Goal: Task Accomplishment & Management: Manage account settings

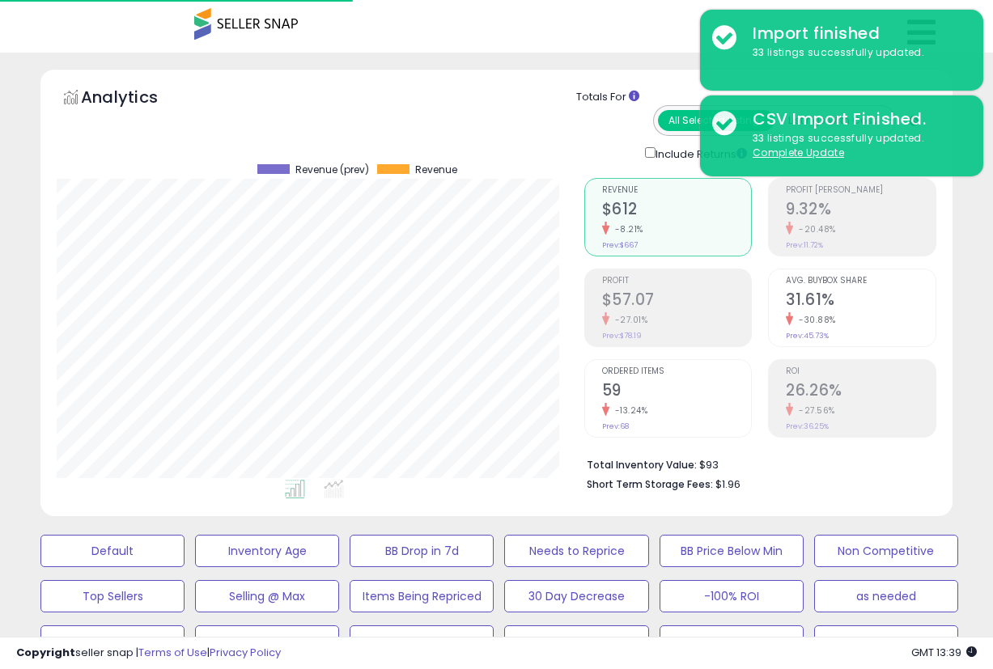
select select "**"
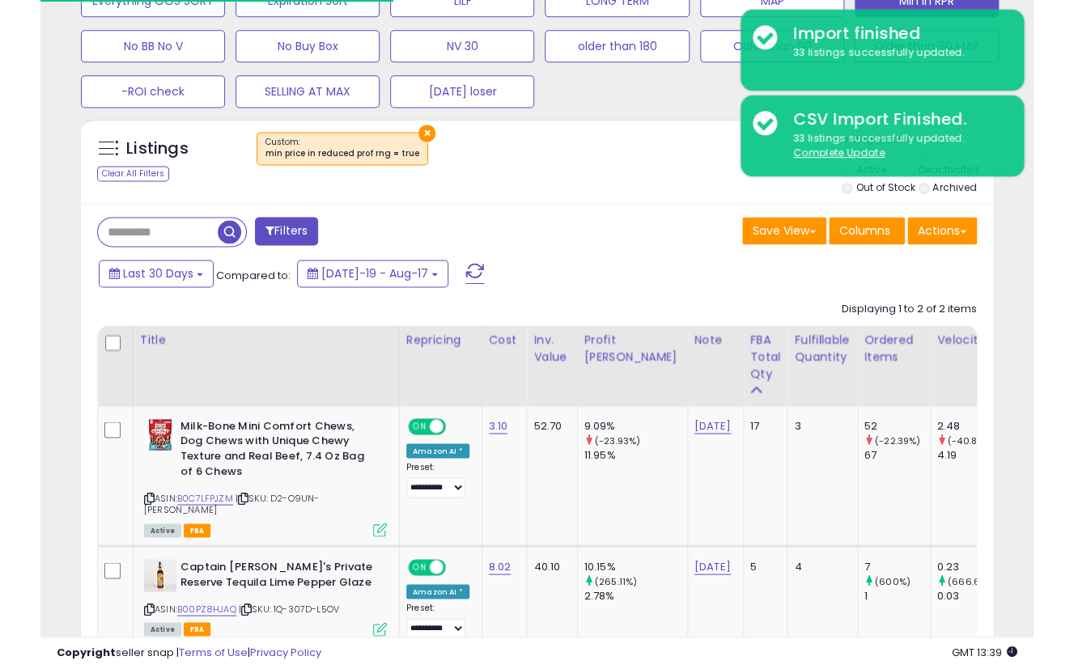
scroll to position [0, 813]
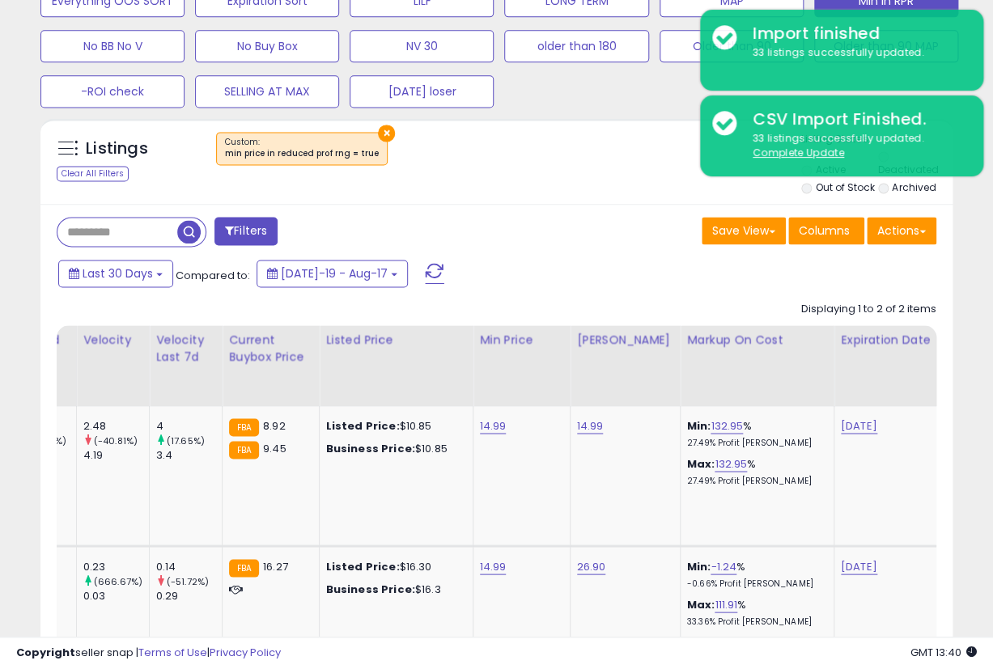
click at [524, 132] on div "×" at bounding box center [498, 154] width 605 height 45
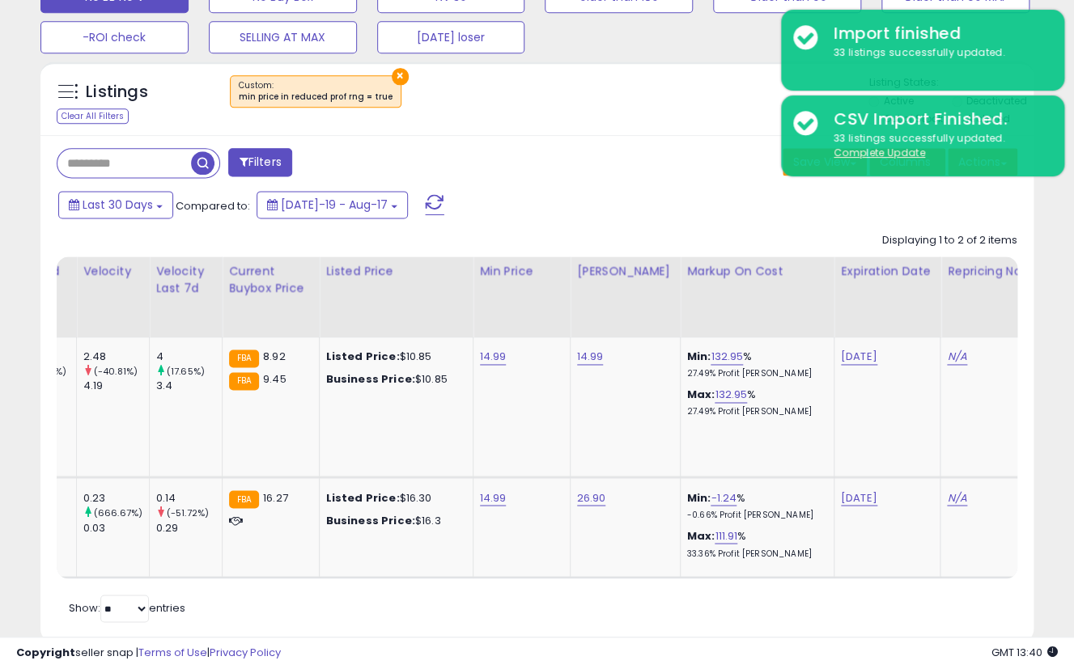
scroll to position [332, 574]
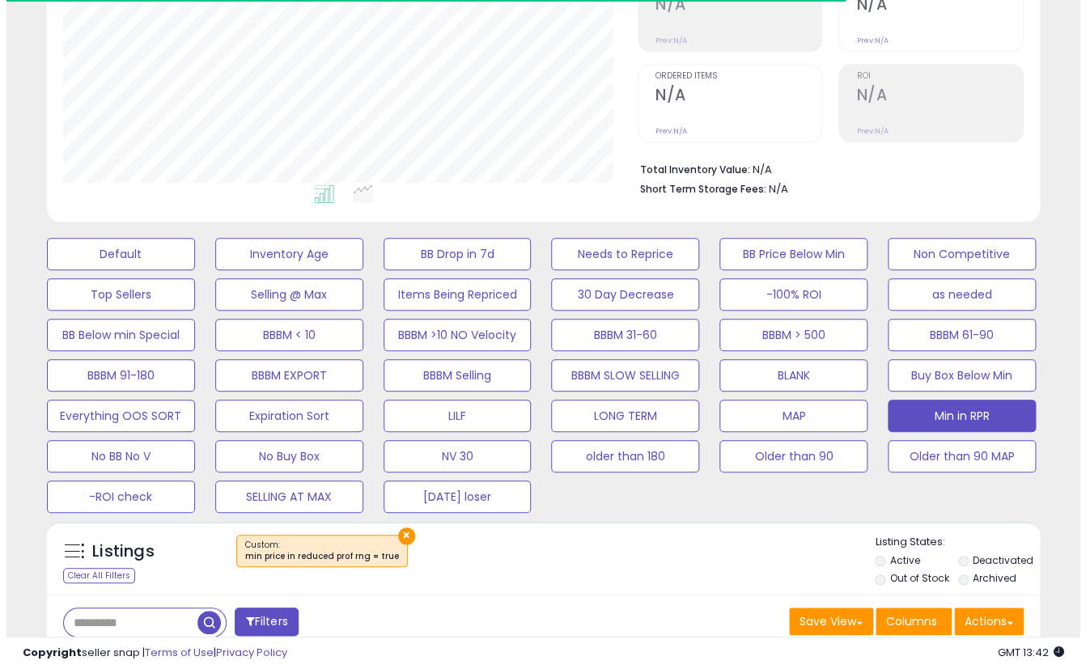
scroll to position [267, 0]
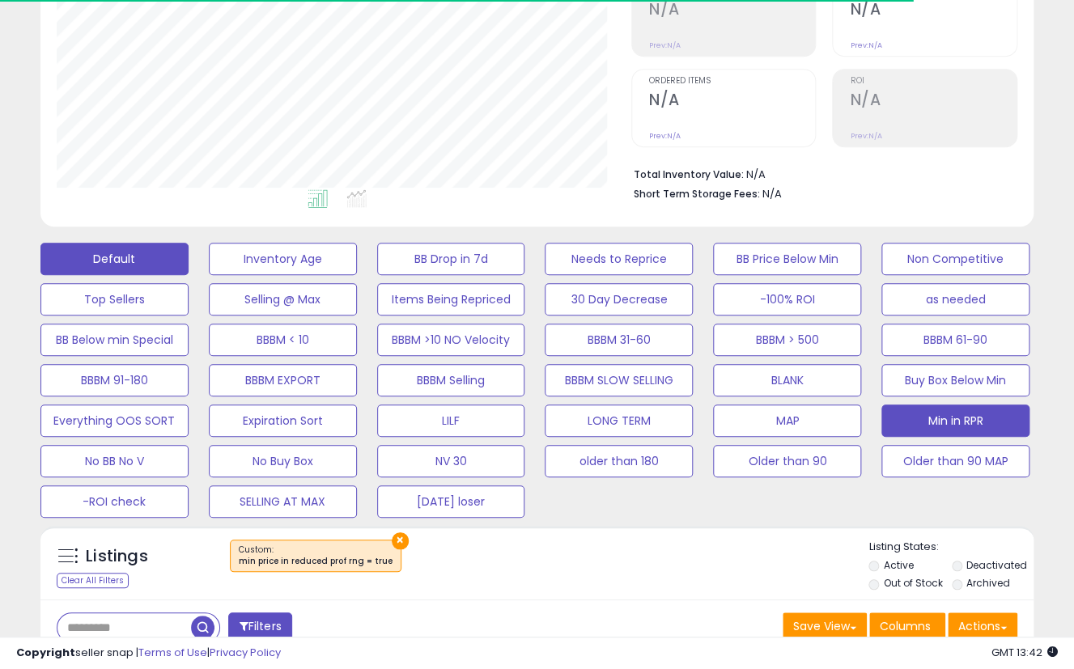
click at [145, 247] on button "Default" at bounding box center [114, 259] width 148 height 32
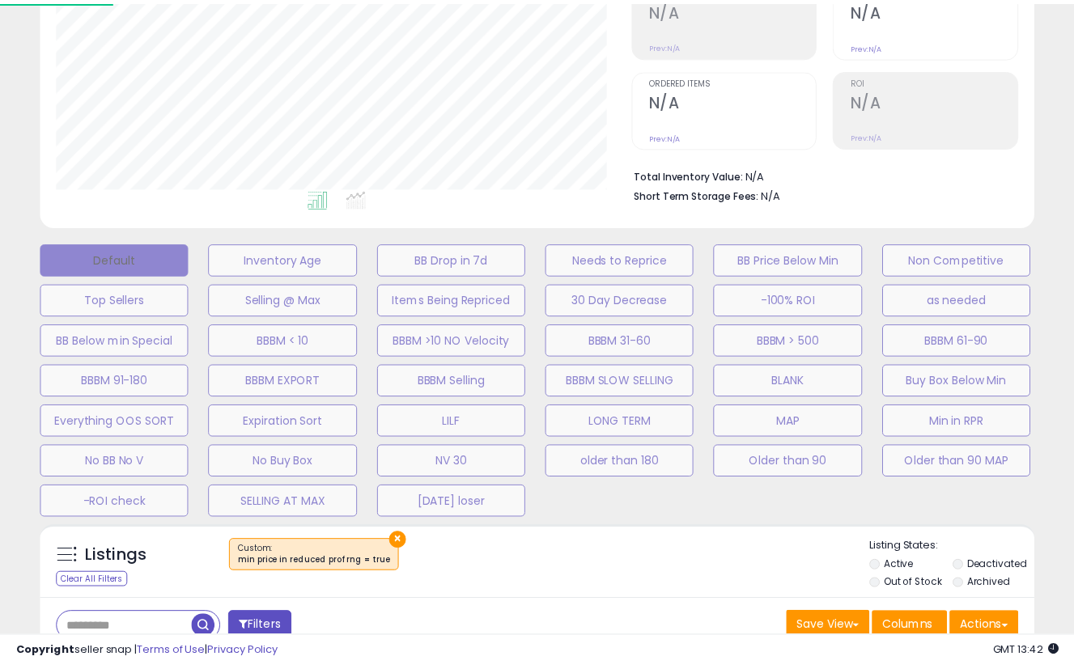
scroll to position [332, 581]
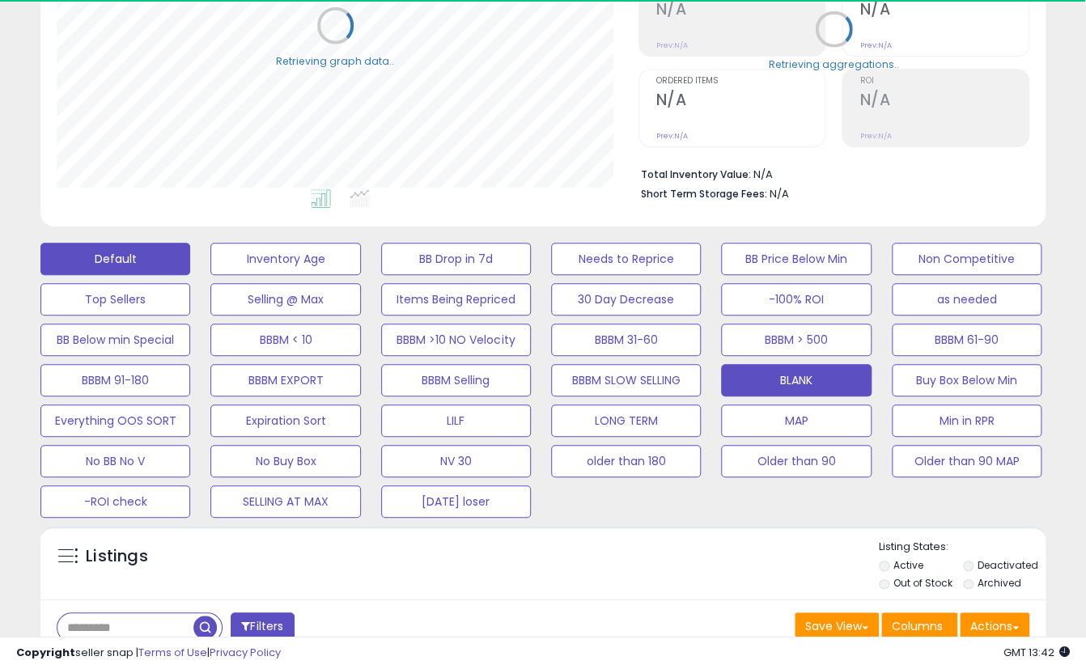
select select "**"
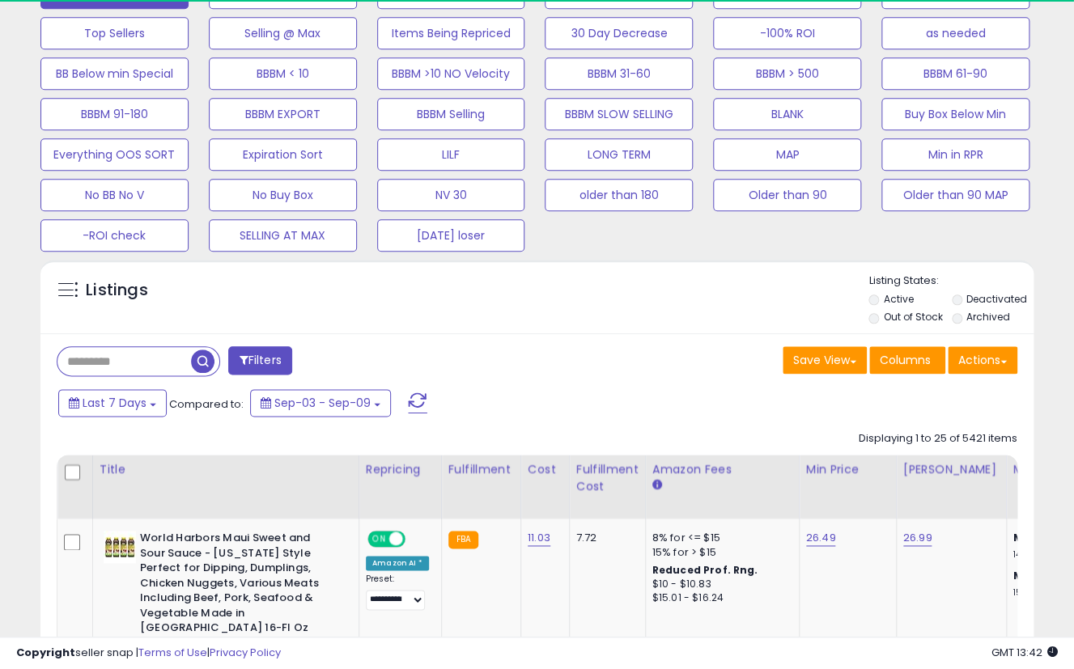
scroll to position [537, 0]
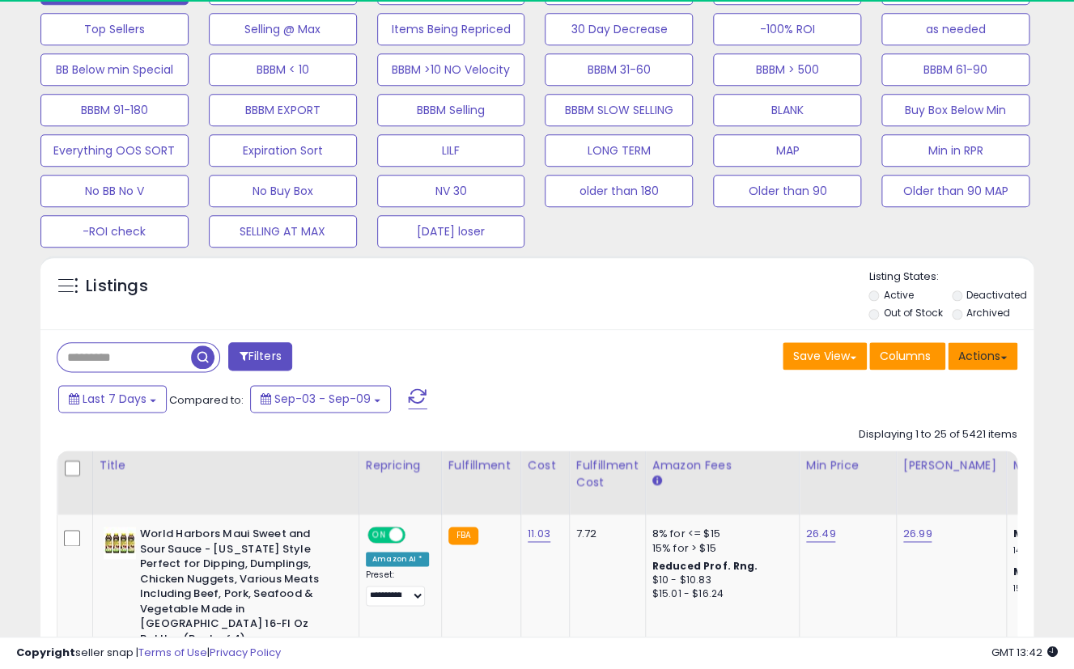
click at [978, 350] on button "Actions" at bounding box center [982, 356] width 70 height 28
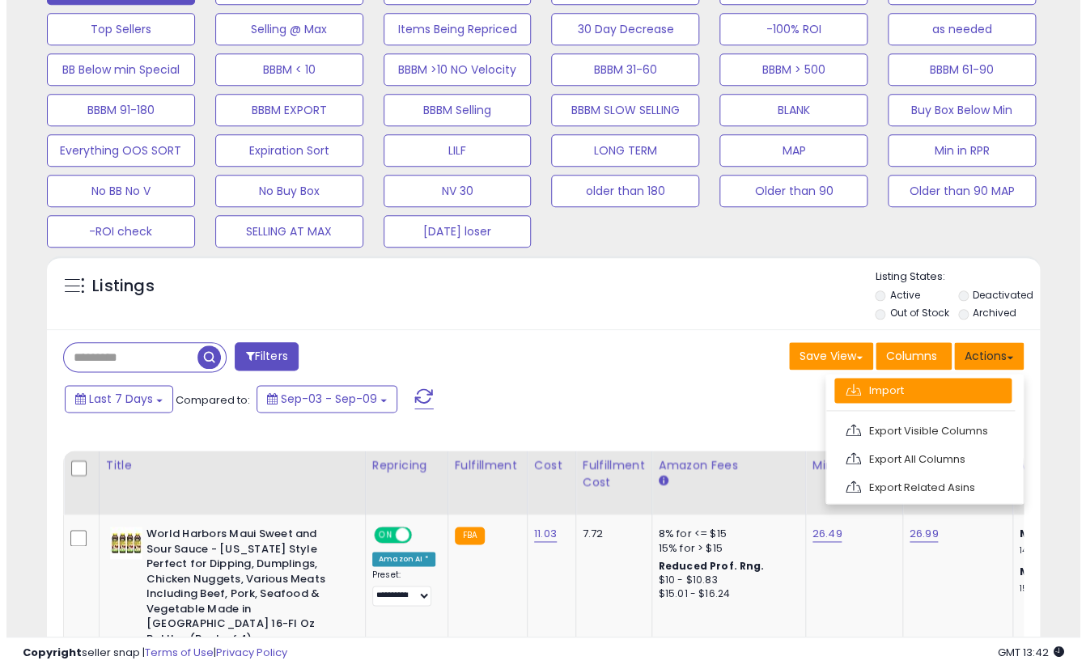
scroll to position [332, 574]
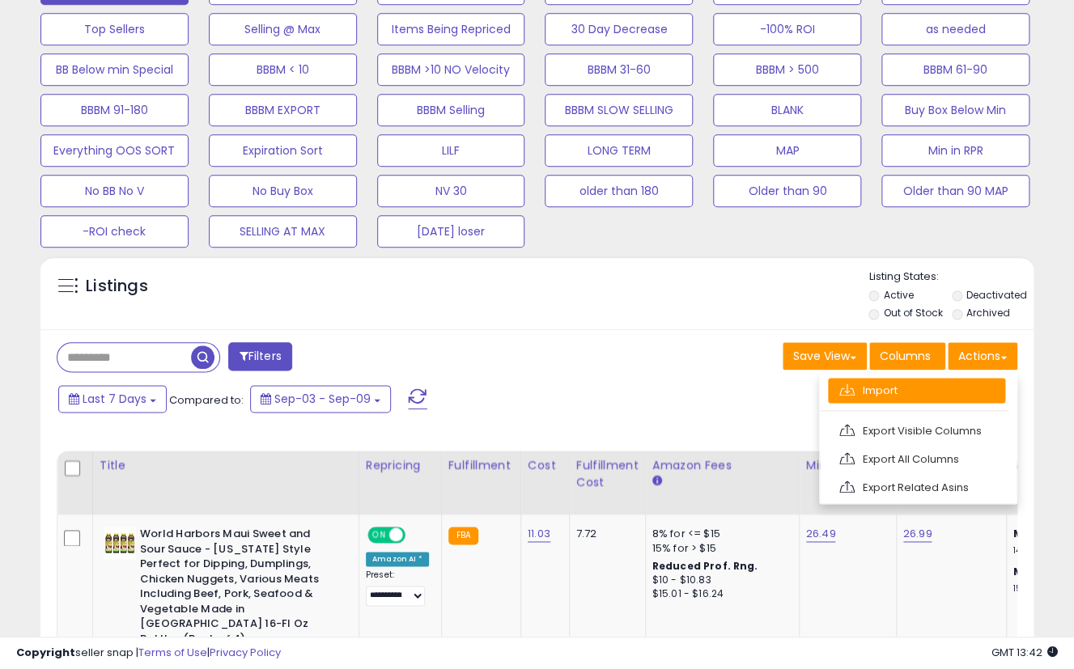
click at [904, 388] on link "Import" at bounding box center [916, 390] width 177 height 25
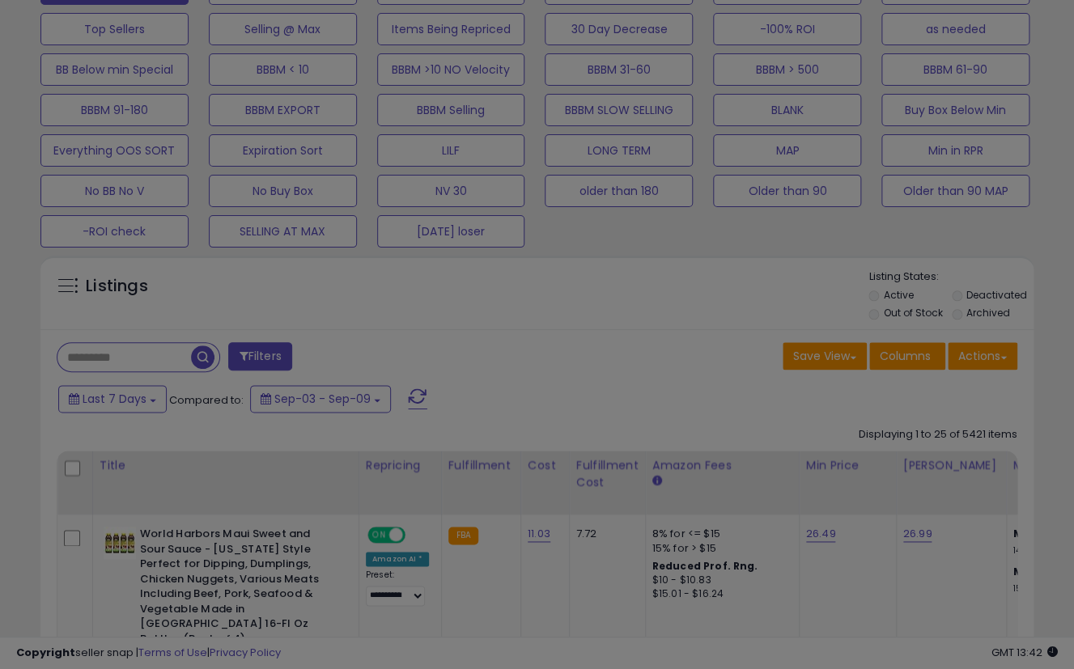
scroll to position [332, 581]
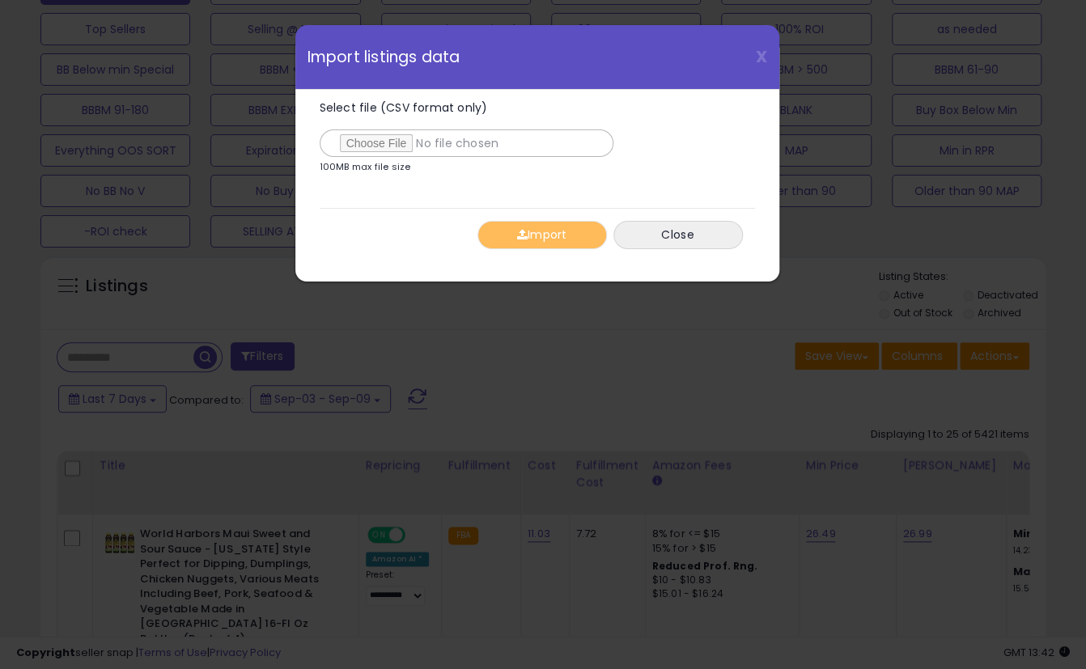
type input "**********"
click at [498, 227] on button "Import" at bounding box center [541, 235] width 129 height 28
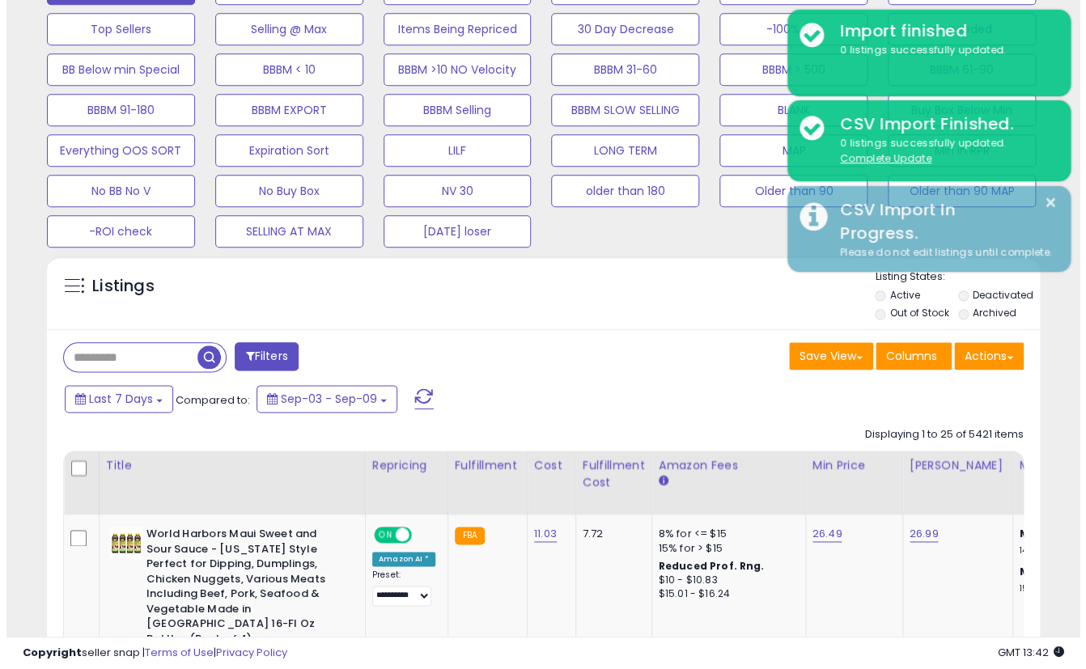
scroll to position [267, 0]
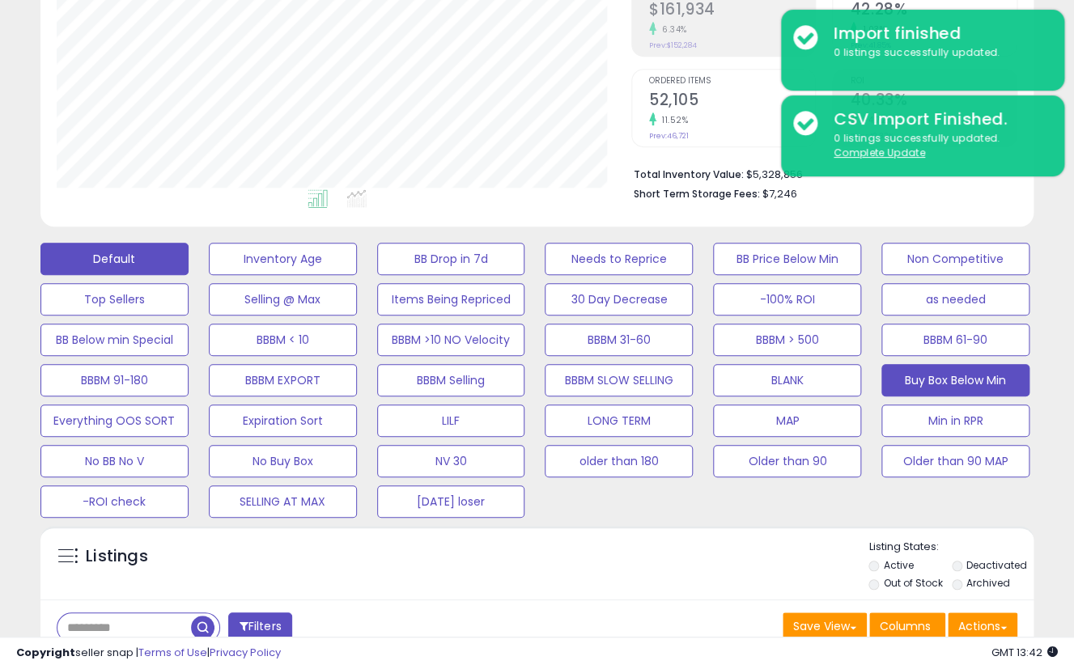
click at [959, 380] on button "Buy Box Below Min" at bounding box center [955, 380] width 148 height 32
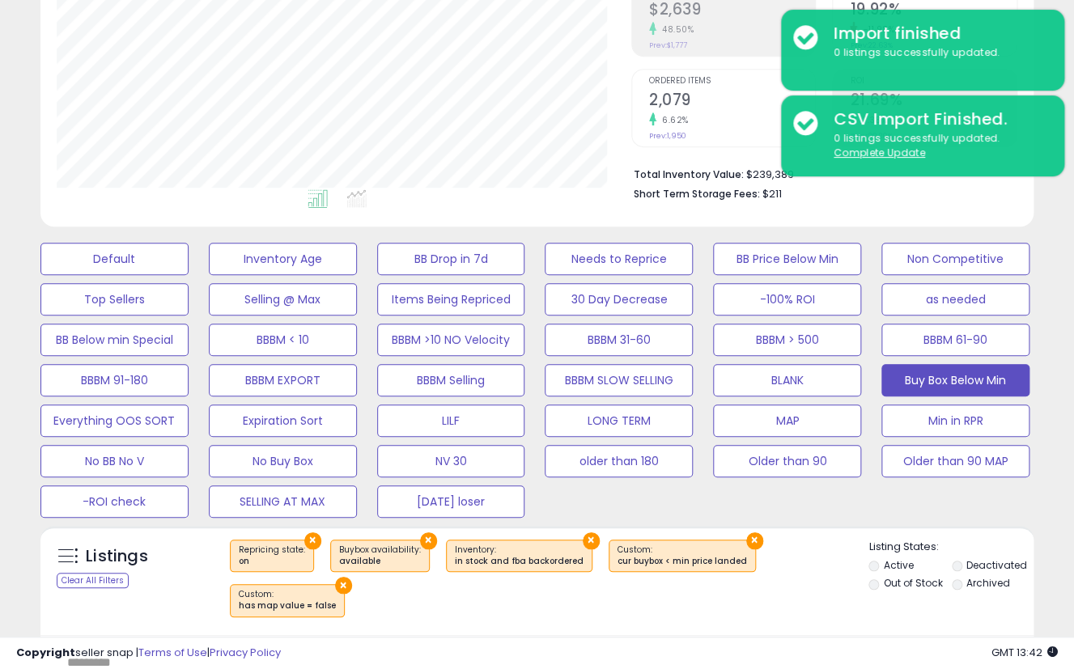
scroll to position [537, 0]
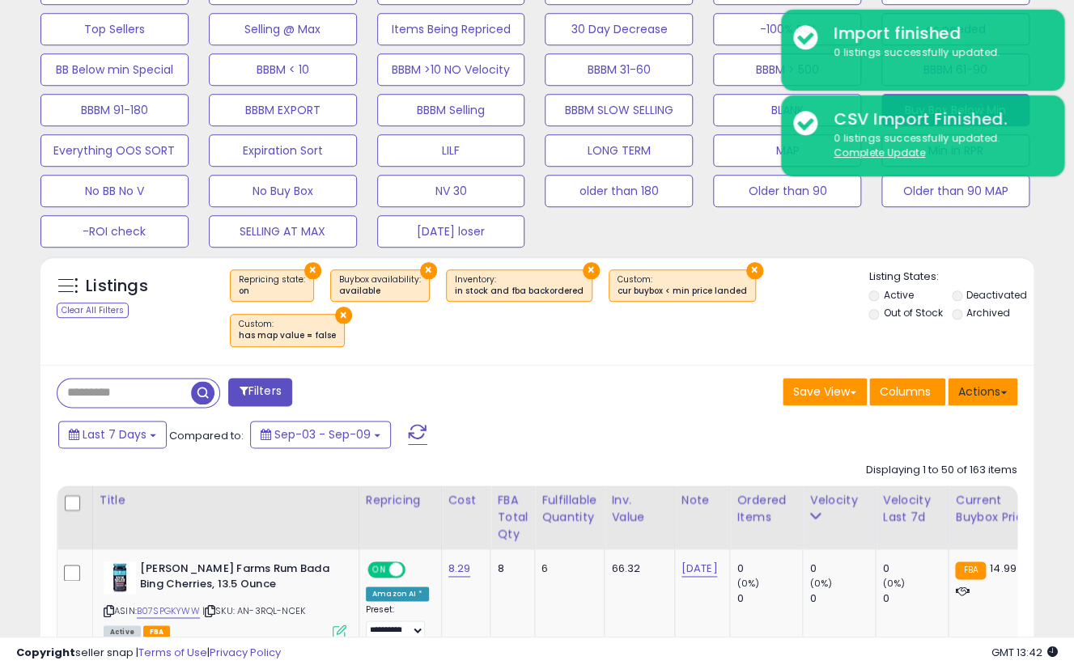
click at [973, 388] on button "Actions" at bounding box center [982, 392] width 70 height 28
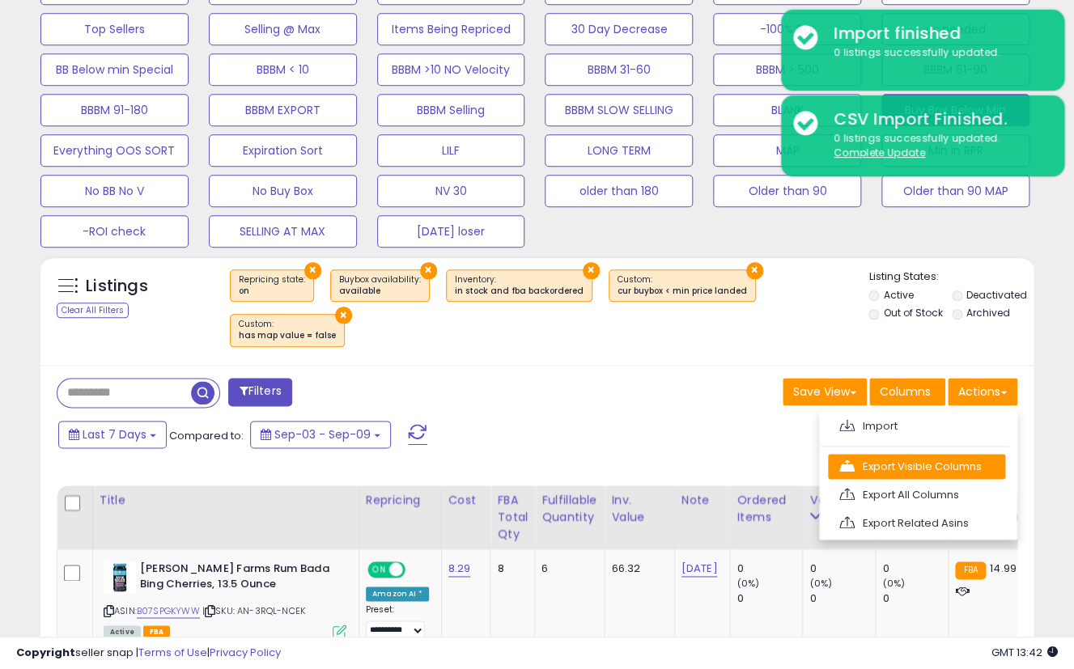
click at [923, 469] on link "Export Visible Columns" at bounding box center [916, 466] width 177 height 25
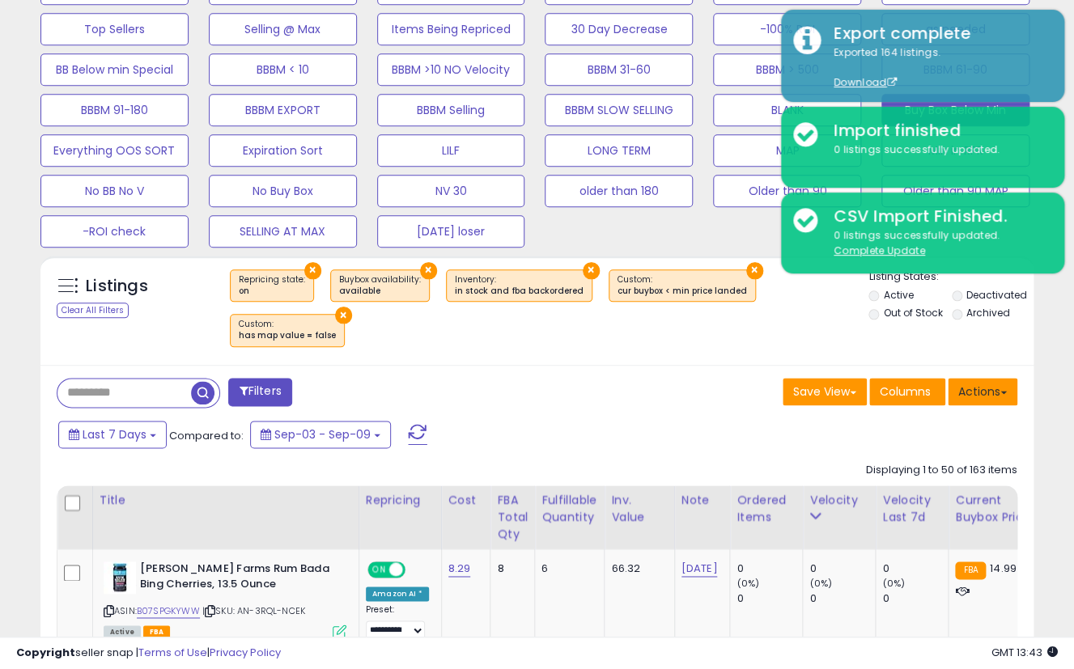
click at [984, 401] on button "Actions" at bounding box center [982, 392] width 70 height 28
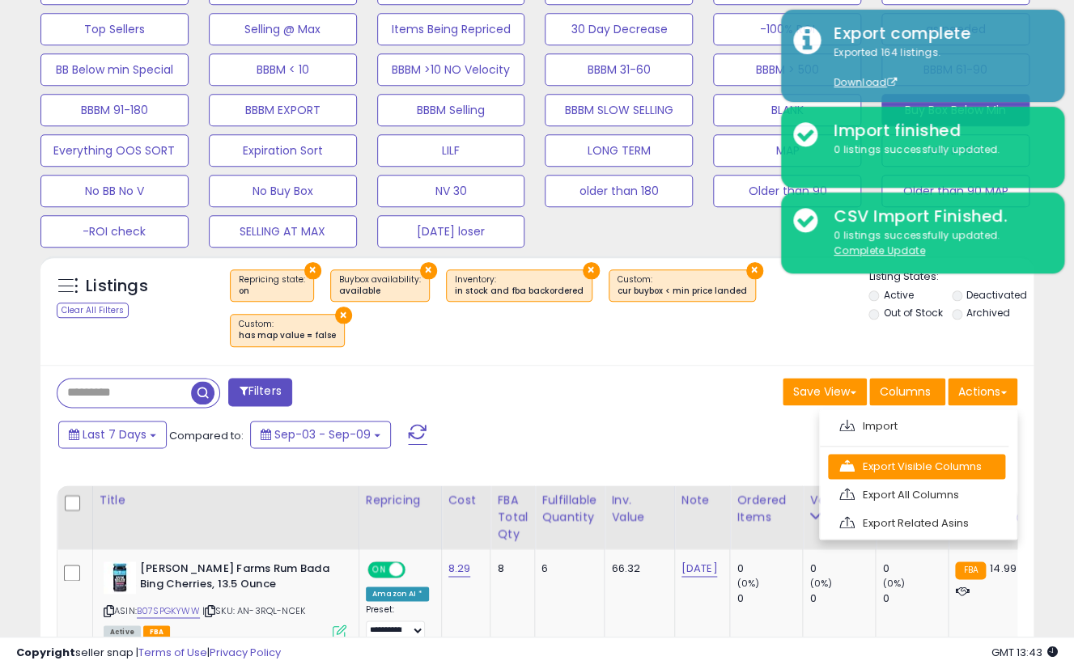
click at [933, 462] on link "Export Visible Columns" at bounding box center [916, 466] width 177 height 25
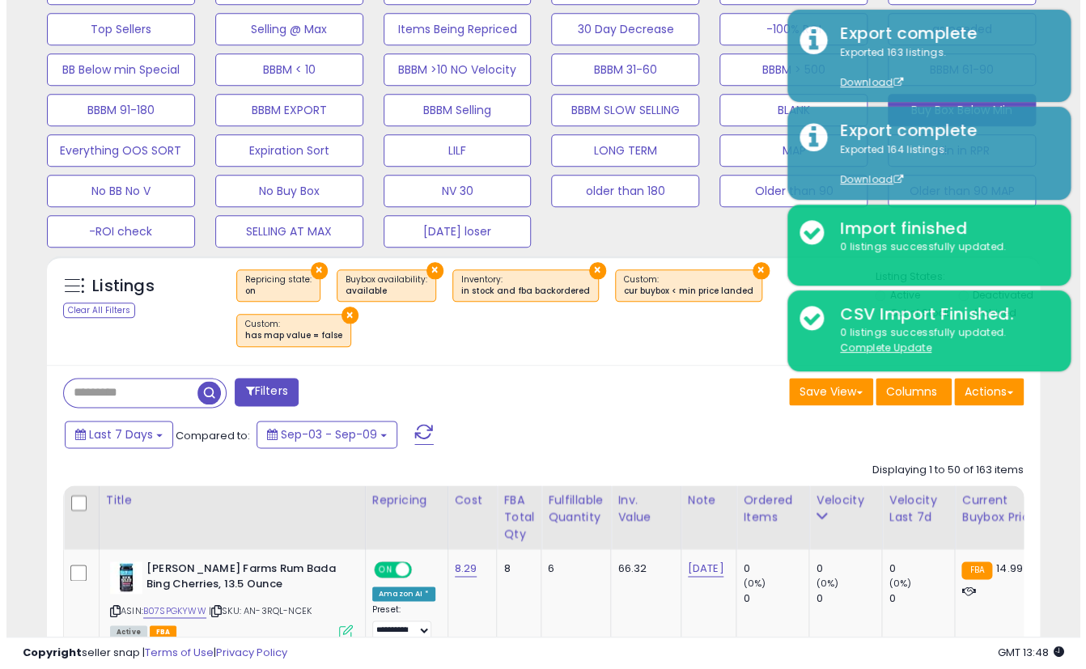
scroll to position [267, 0]
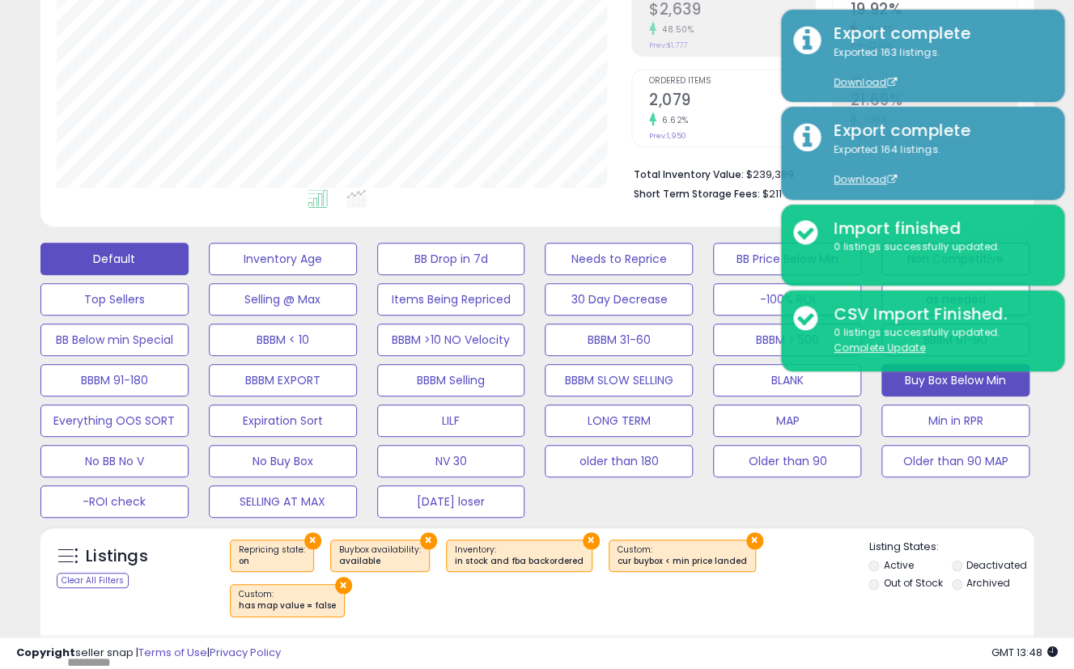
click at [138, 248] on button "Default" at bounding box center [114, 259] width 148 height 32
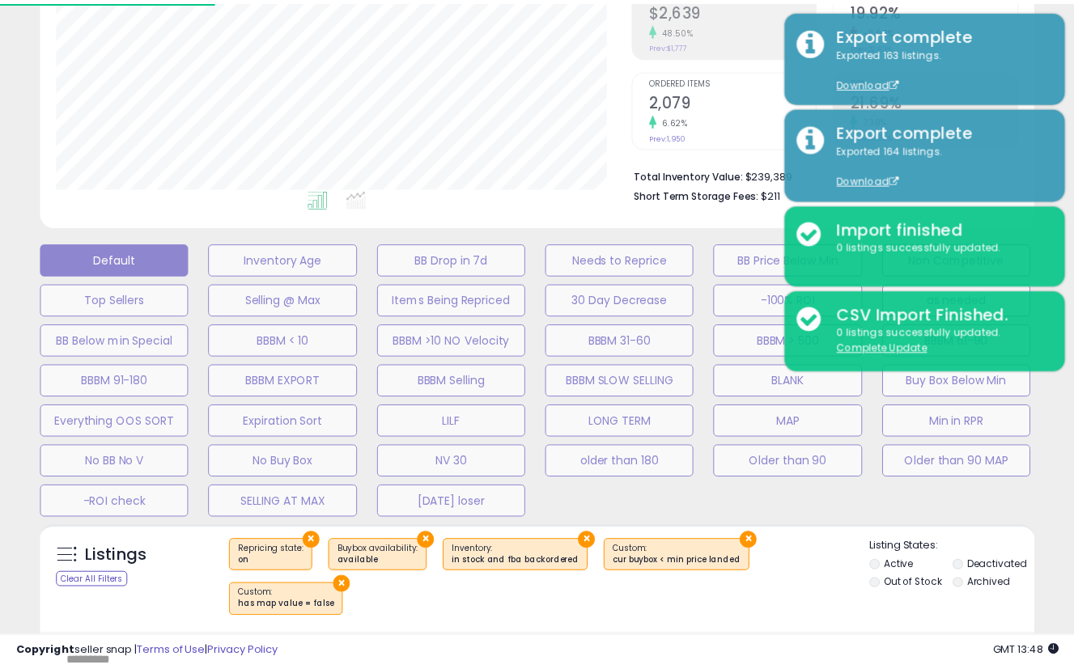
scroll to position [332, 581]
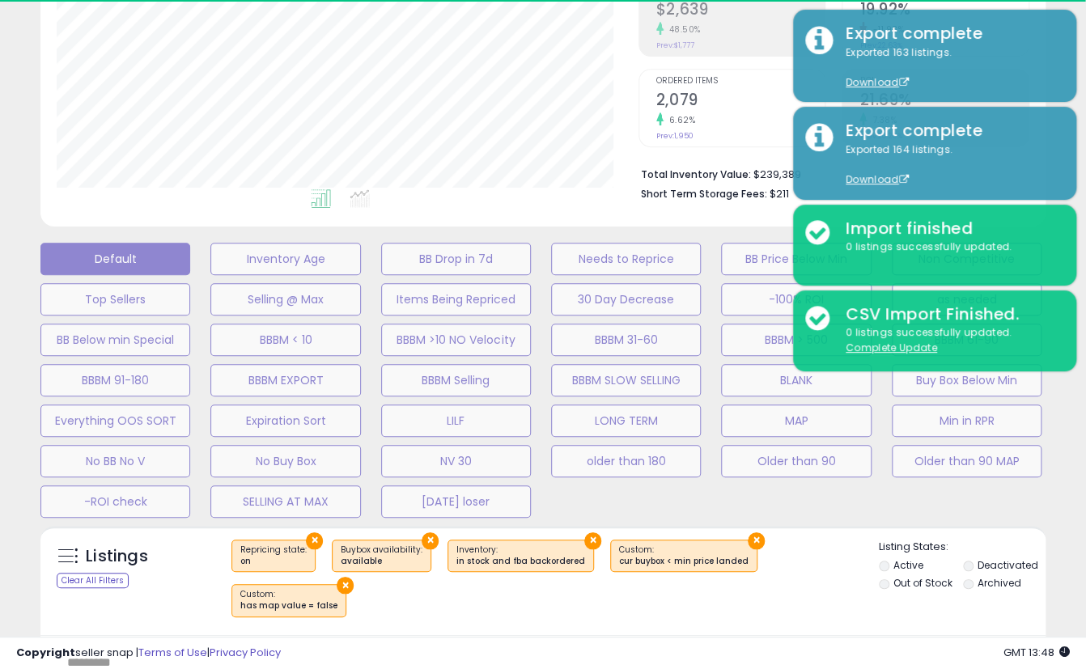
select select "**"
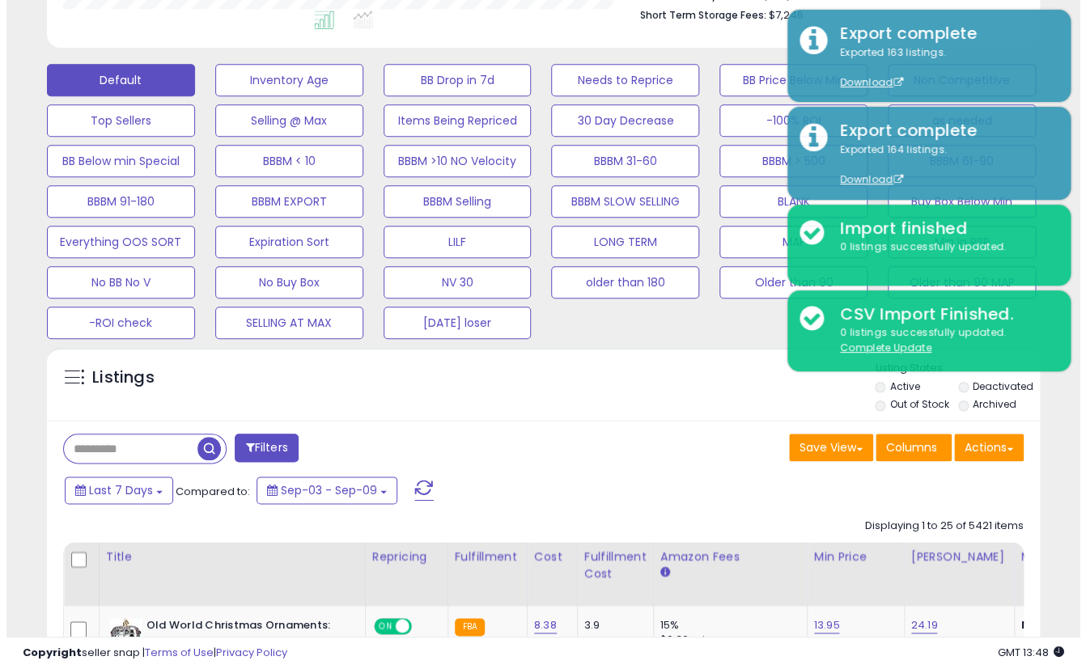
scroll to position [267, 0]
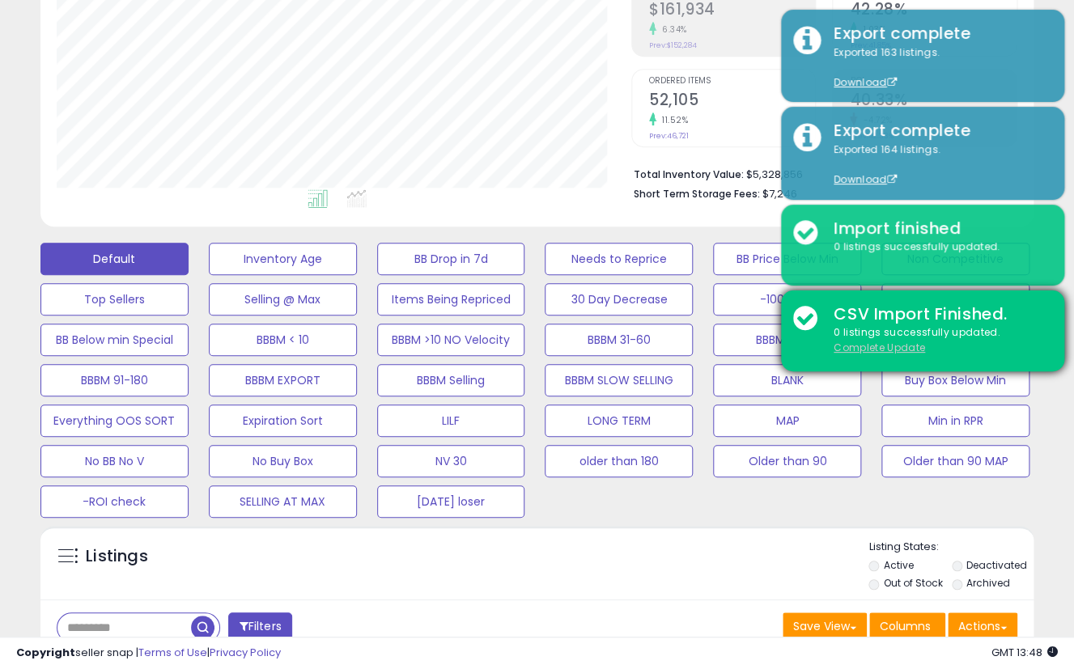
click at [886, 352] on u "Complete Update" at bounding box center [878, 348] width 91 height 14
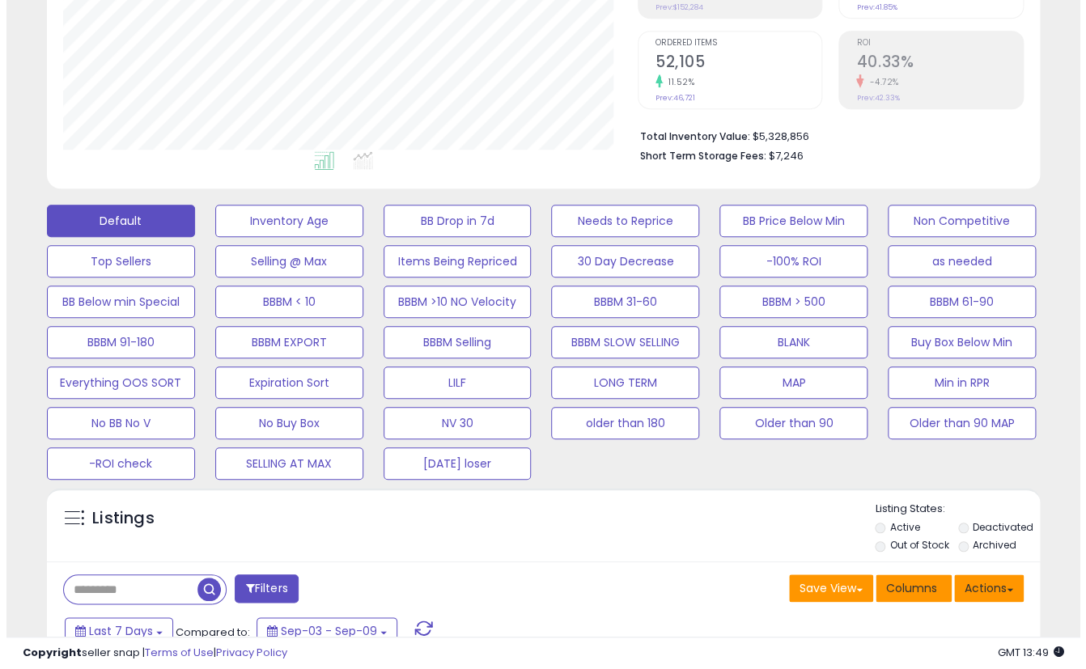
scroll to position [537, 0]
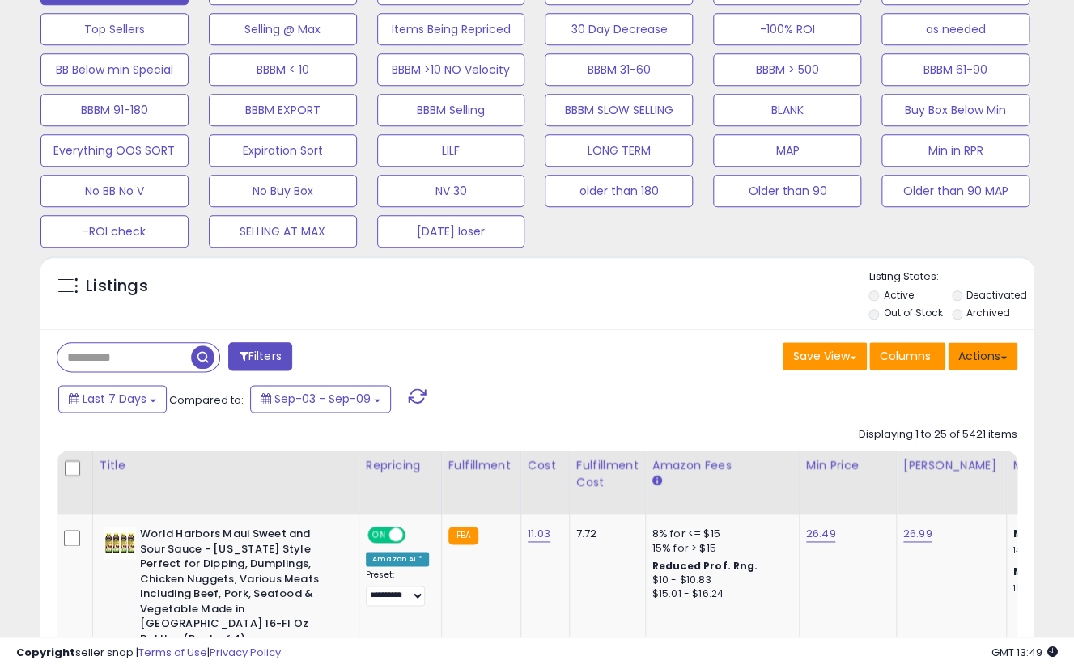
click at [981, 354] on button "Actions" at bounding box center [982, 356] width 70 height 28
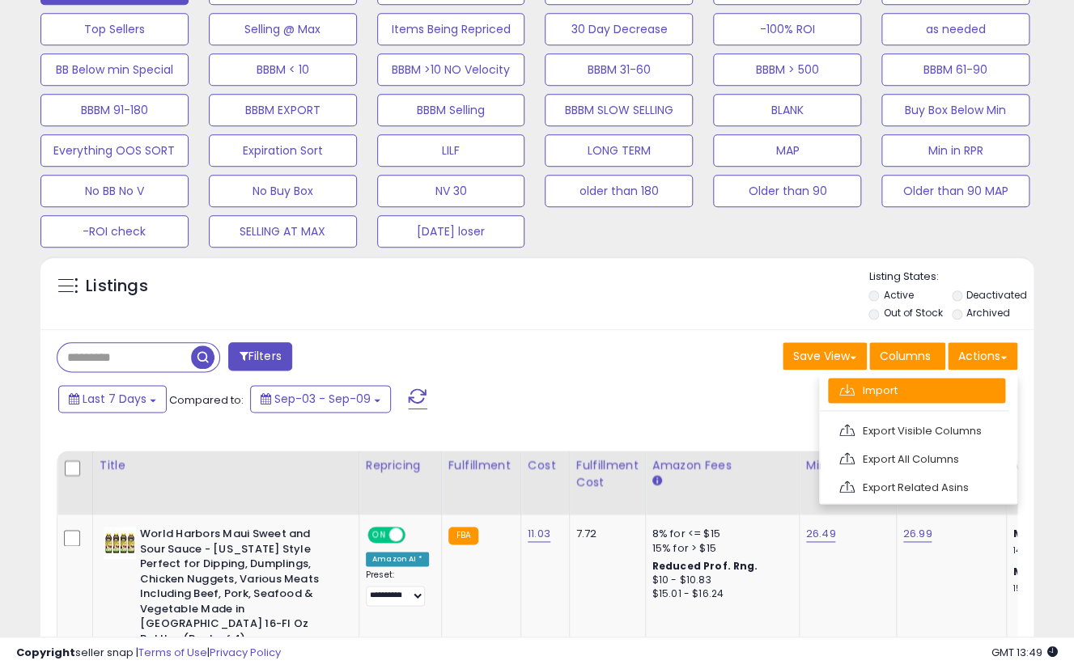
click at [932, 388] on link "Import" at bounding box center [916, 390] width 177 height 25
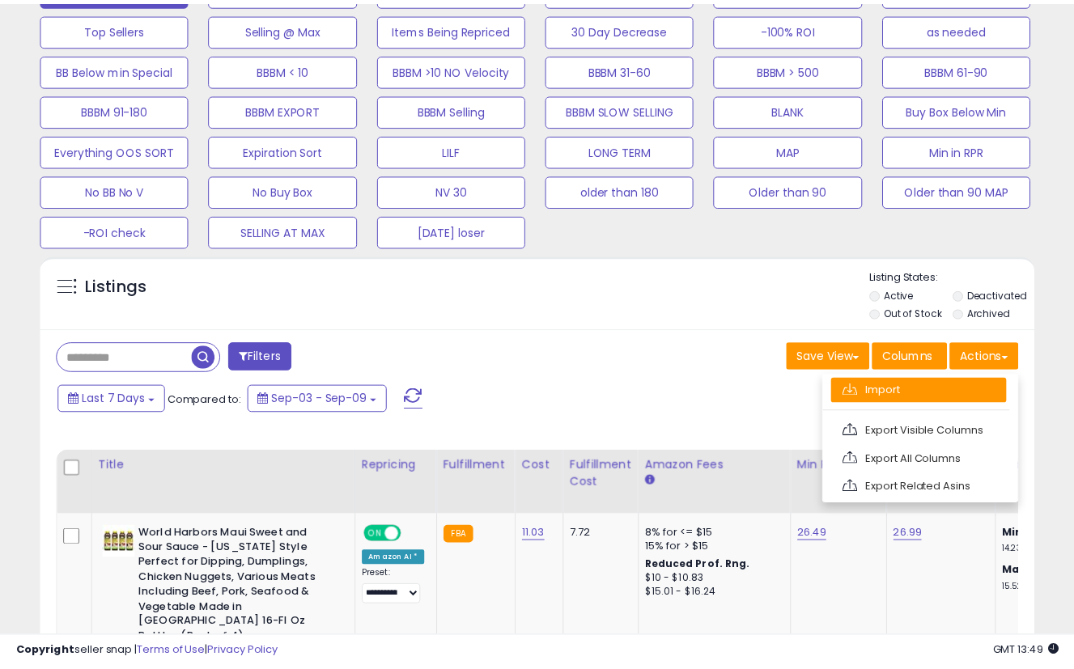
scroll to position [332, 581]
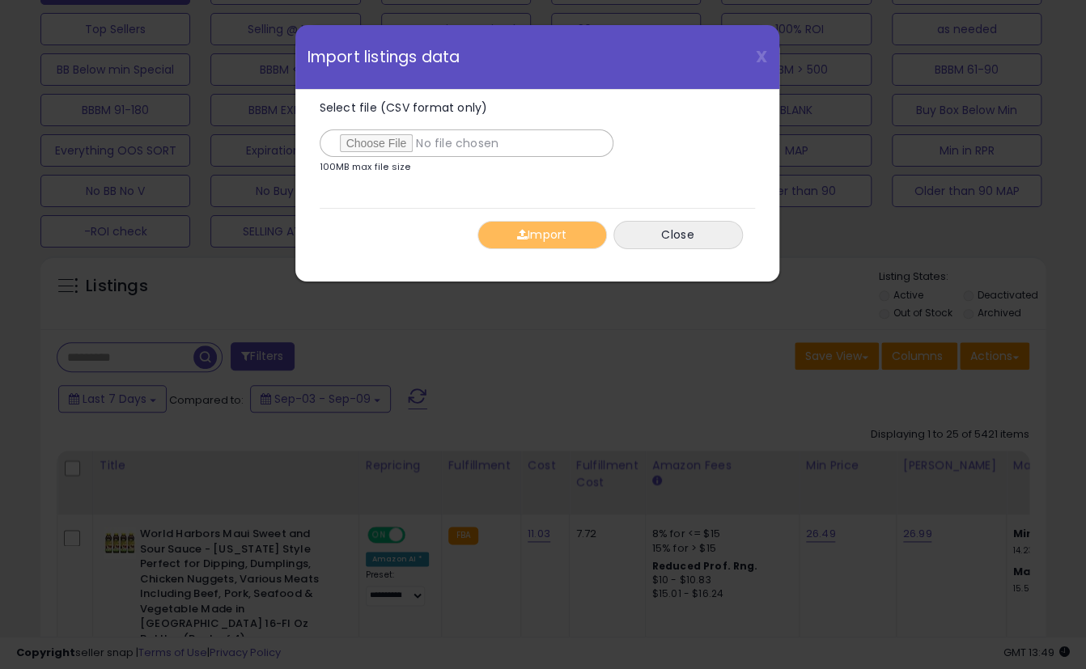
type input "**********"
click at [542, 228] on button "Import" at bounding box center [541, 235] width 129 height 28
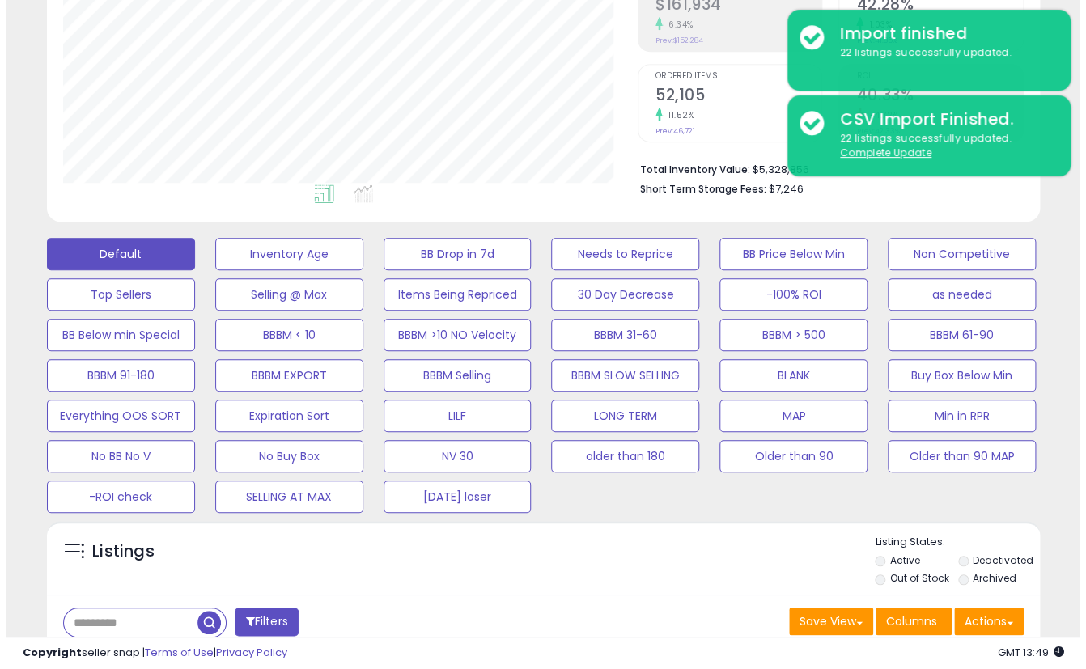
scroll to position [267, 0]
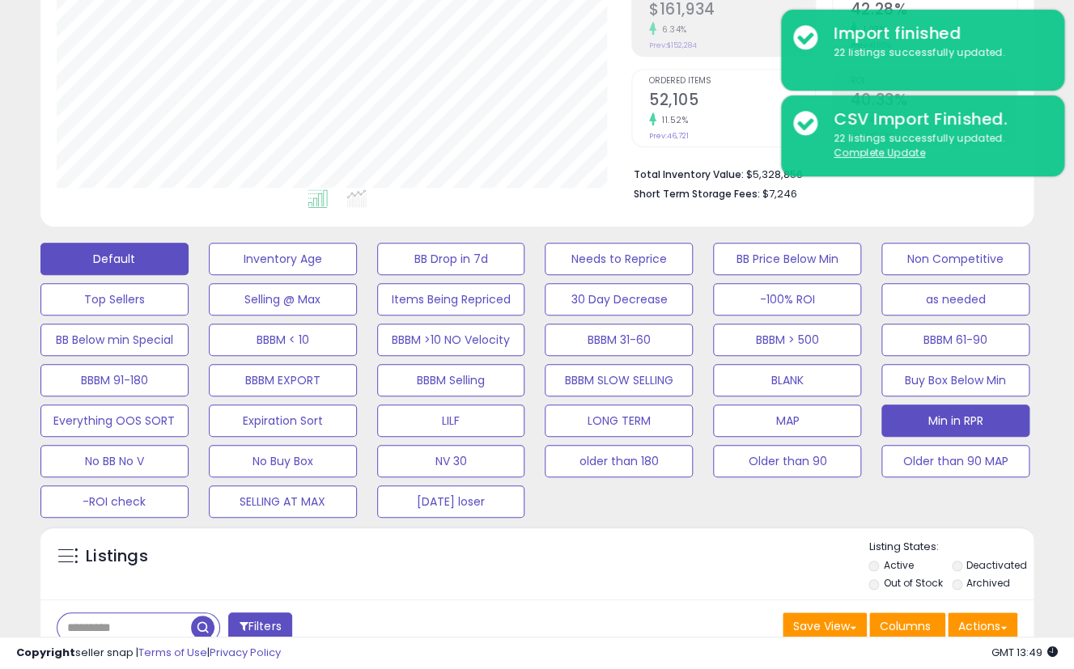
click at [968, 416] on button "Min in RPR" at bounding box center [955, 421] width 148 height 32
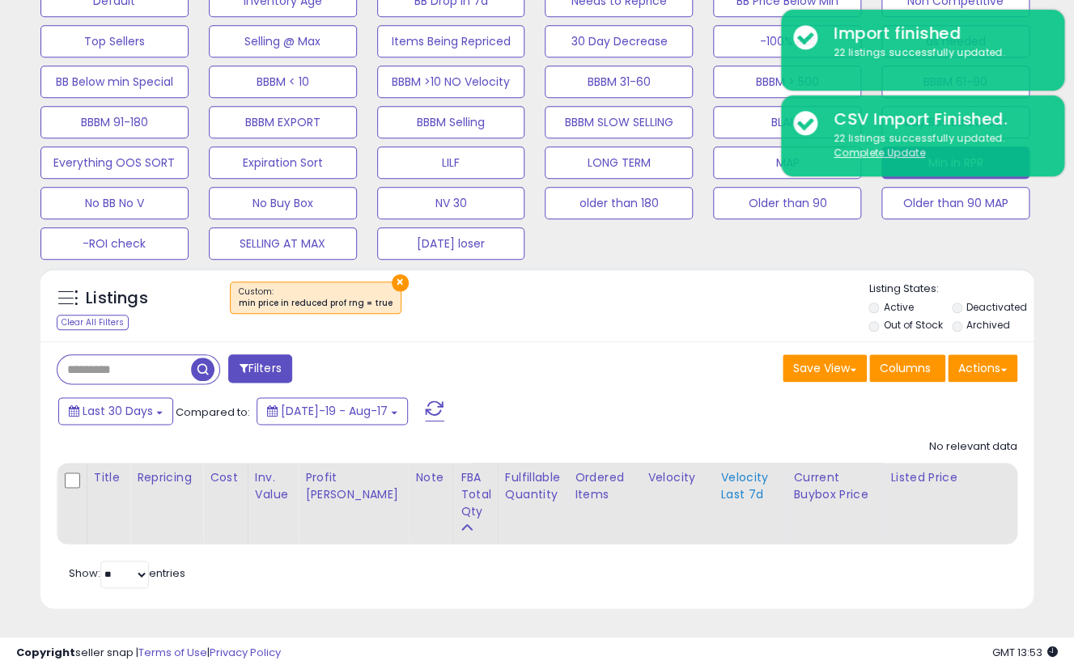
scroll to position [537, 0]
drag, startPoint x: 668, startPoint y: 405, endPoint x: 654, endPoint y: 405, distance: 14.6
click at [668, 405] on div "Last 30 Days Compared to: [DATE]-19 - Aug-17" at bounding box center [414, 413] width 720 height 36
drag, startPoint x: 706, startPoint y: 383, endPoint x: 376, endPoint y: 69, distance: 455.5
click at [706, 395] on div "Last 30 Days Compared to: [DATE]-19 - Aug-17" at bounding box center [414, 413] width 720 height 36
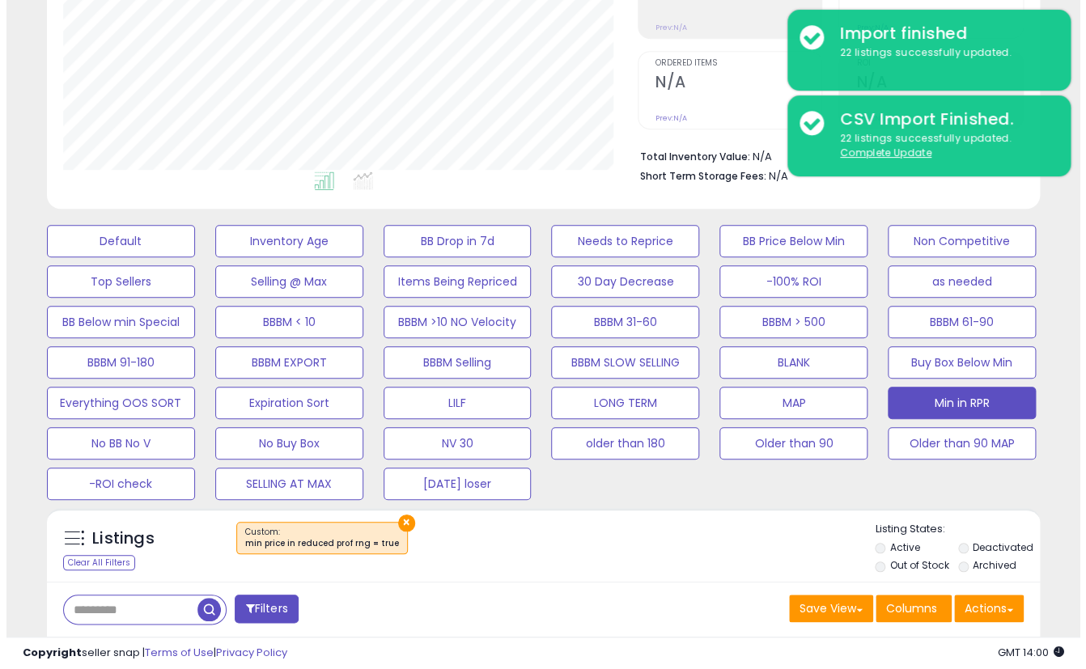
scroll to position [267, 0]
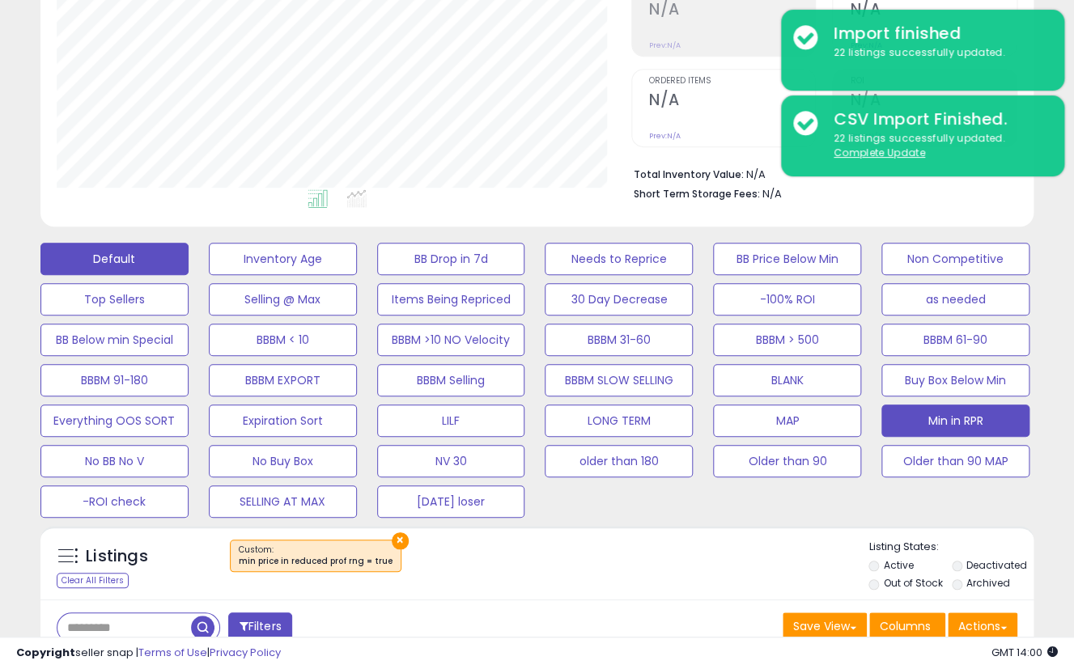
click at [142, 246] on button "Default" at bounding box center [114, 259] width 148 height 32
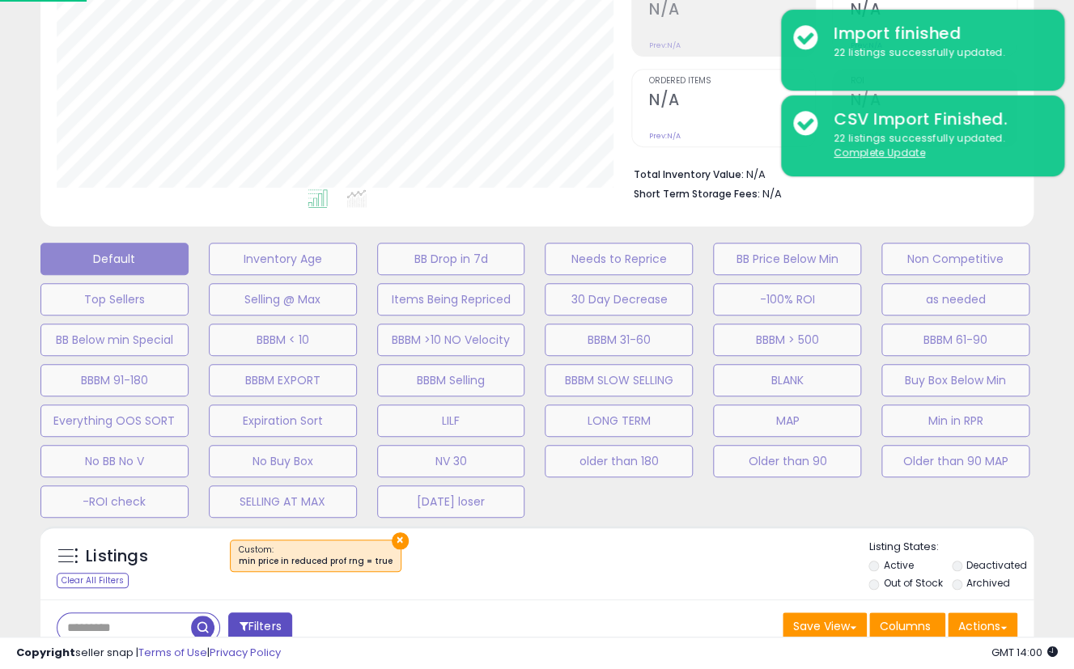
scroll to position [332, 581]
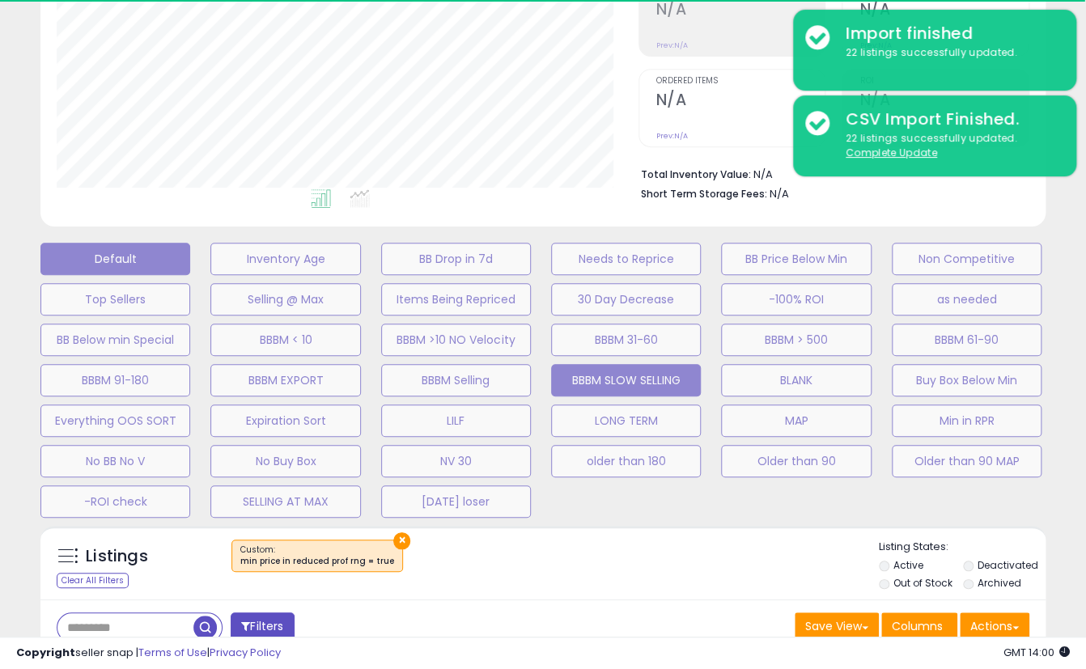
select select "**"
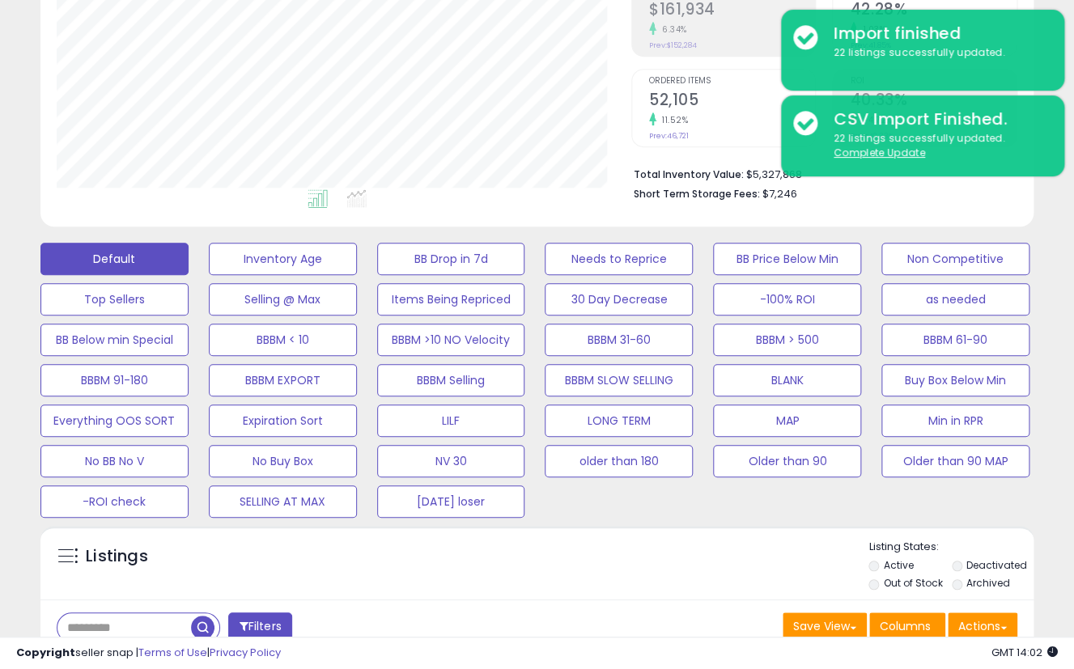
scroll to position [537, 0]
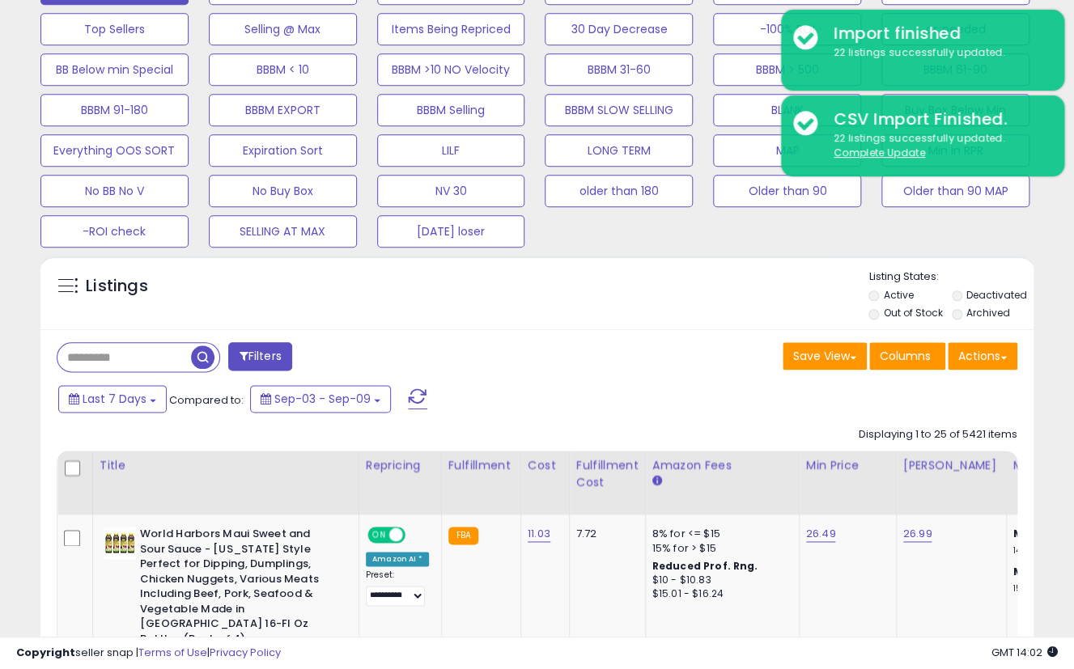
click at [118, 354] on input "text" at bounding box center [123, 357] width 133 height 28
paste input "**********"
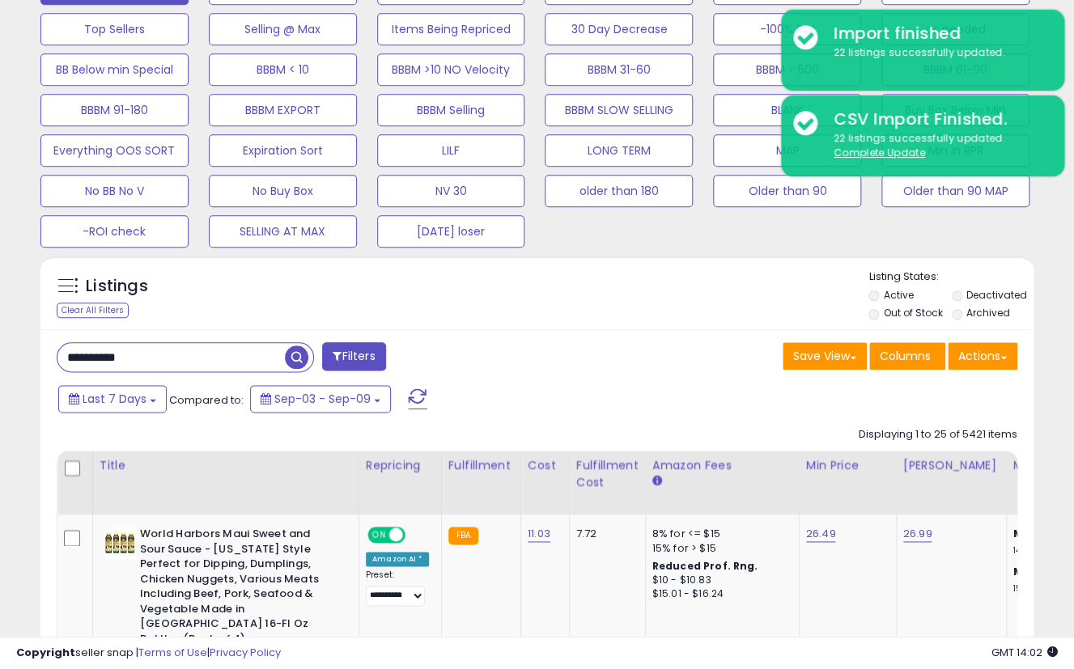
type input "**********"
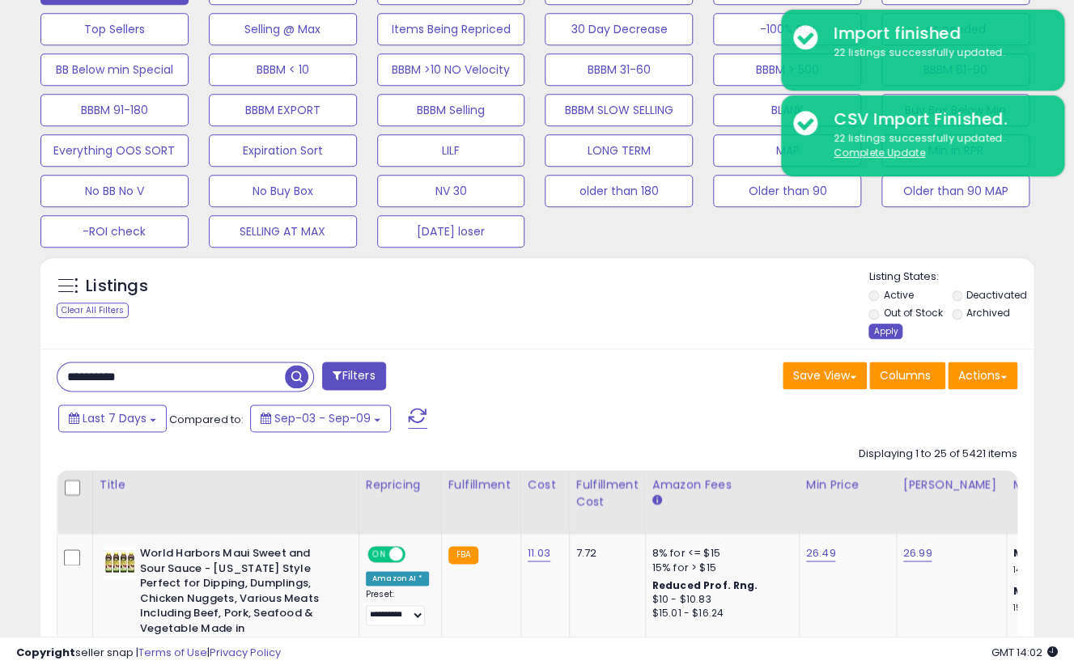
click at [883, 333] on div "Apply" at bounding box center [885, 331] width 34 height 15
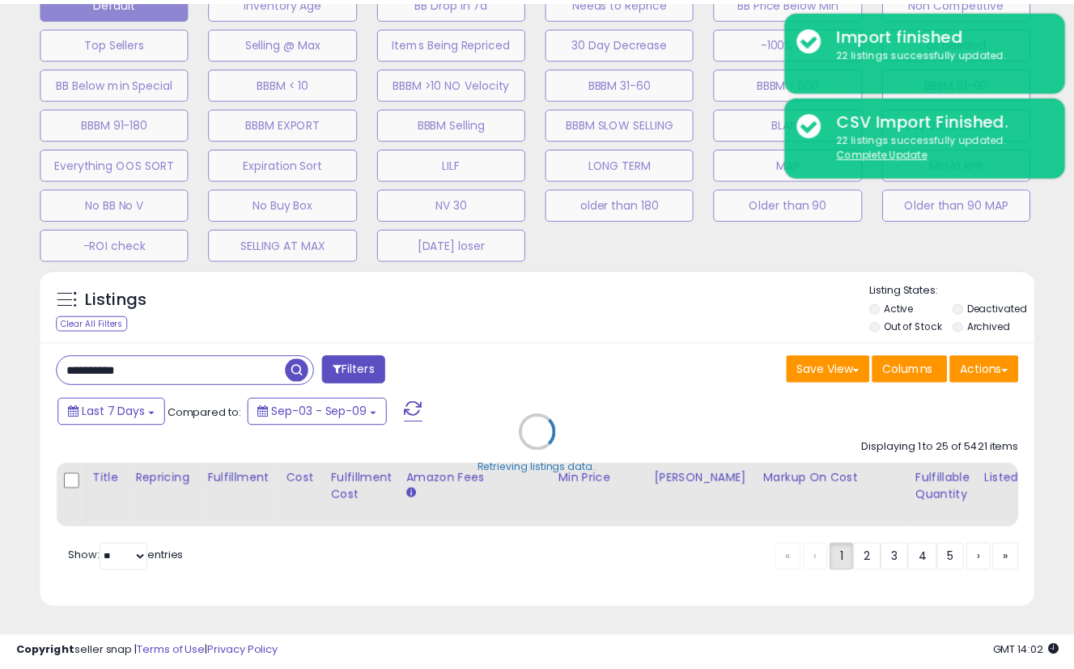
scroll to position [332, 581]
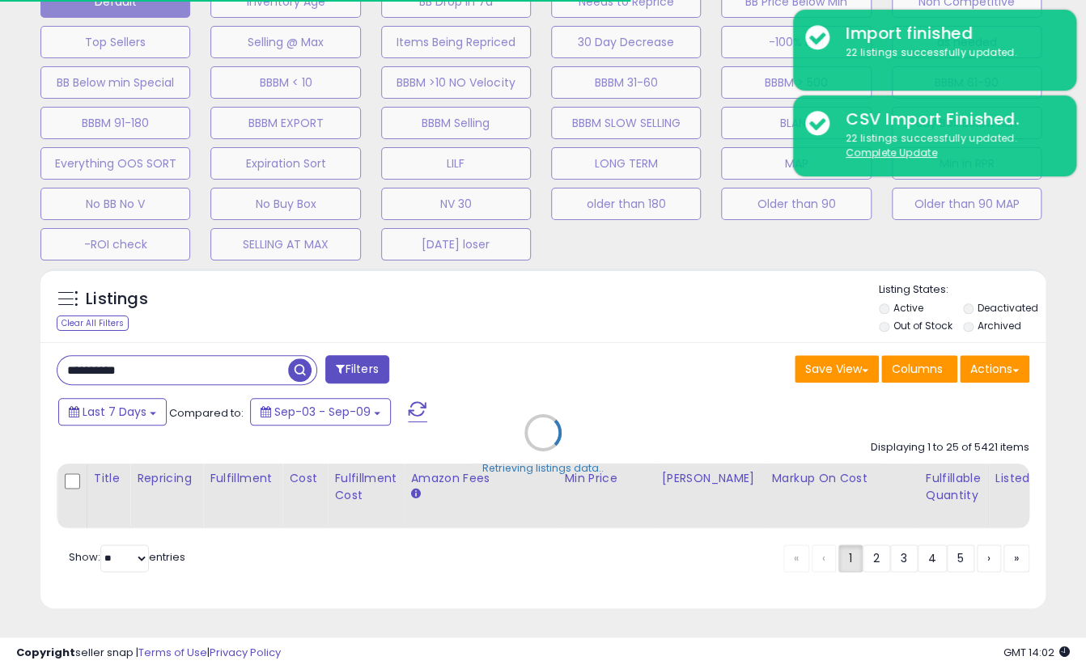
click at [299, 362] on div "Retrieving listings data.." at bounding box center [542, 445] width 1029 height 368
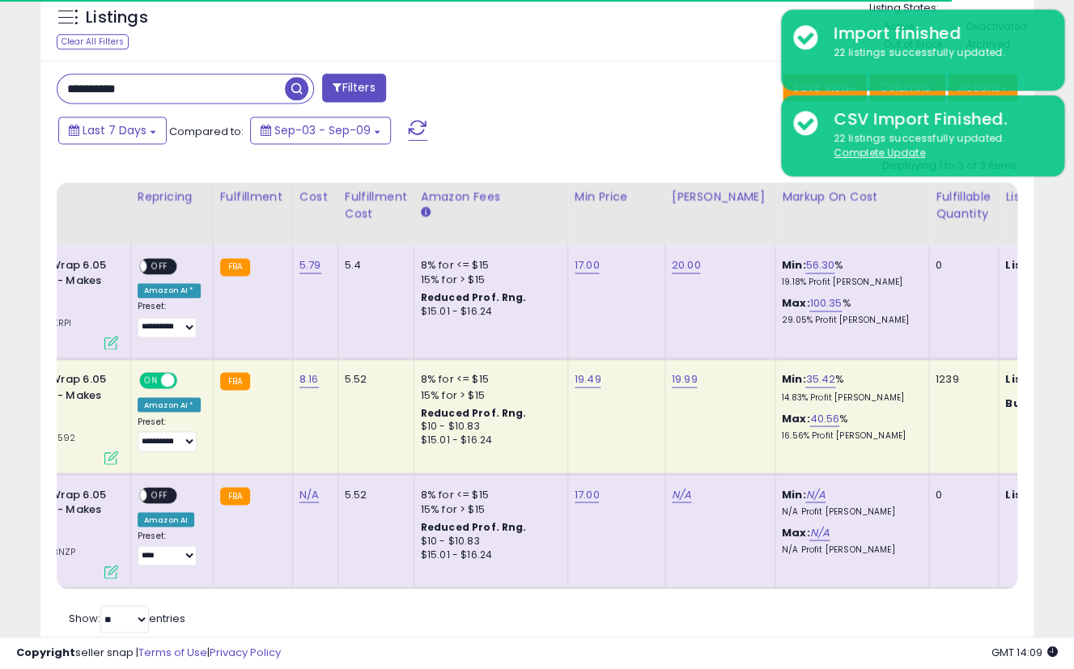
scroll to position [0, 0]
click at [690, 313] on td "20.00" at bounding box center [719, 302] width 110 height 113
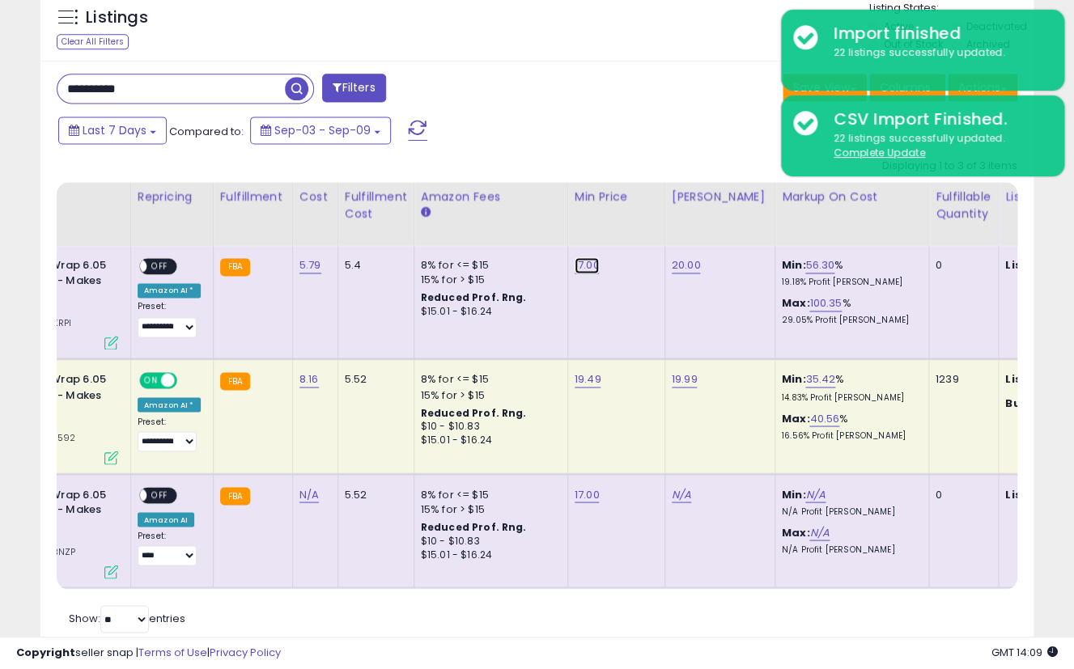
click at [581, 265] on link "17.00" at bounding box center [586, 265] width 25 height 16
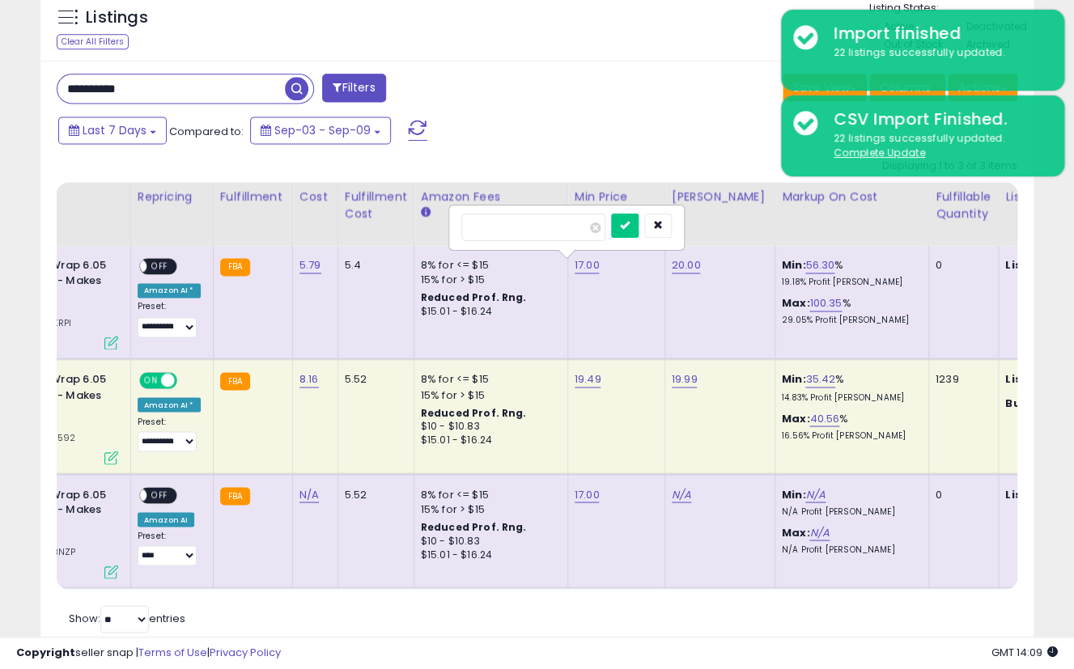
click at [632, 313] on td "17.00 *****" at bounding box center [615, 302] width 97 height 113
drag, startPoint x: 521, startPoint y: 227, endPoint x: 544, endPoint y: 225, distance: 23.6
click at [544, 225] on input "*****" at bounding box center [533, 228] width 144 height 28
type input "**"
click button "submit" at bounding box center [625, 226] width 28 height 24
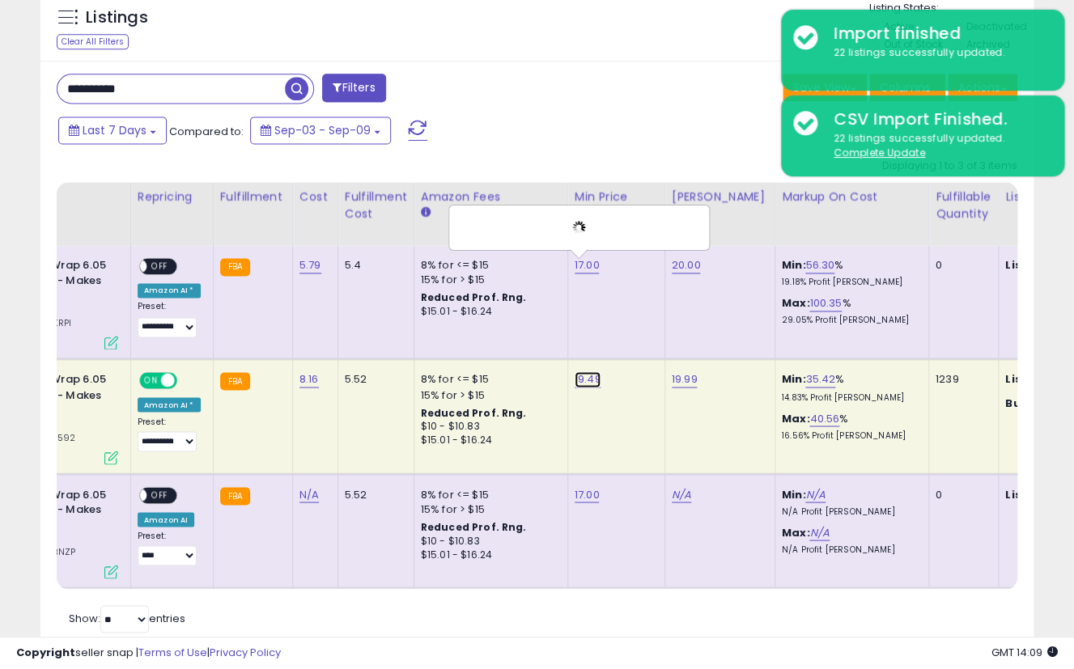
click at [574, 377] on link "19.49" at bounding box center [587, 379] width 27 height 16
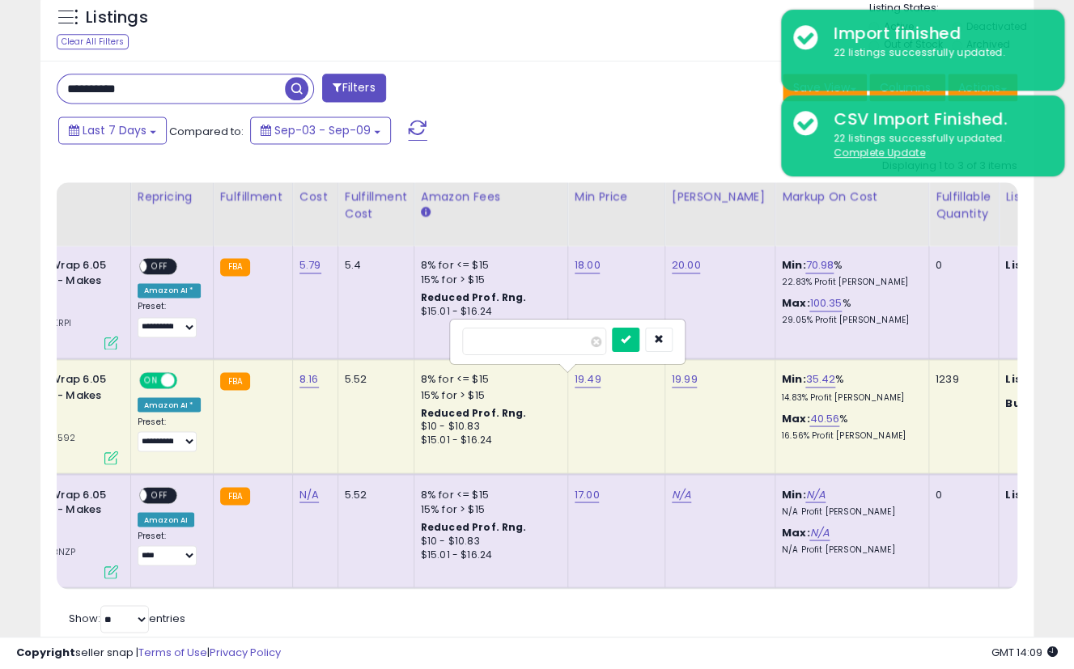
drag, startPoint x: 479, startPoint y: 338, endPoint x: 580, endPoint y: 334, distance: 101.2
click at [579, 334] on input "*****" at bounding box center [534, 342] width 144 height 28
type input "**"
click button "submit" at bounding box center [626, 340] width 28 height 24
click at [582, 483] on td "17.00" at bounding box center [615, 530] width 97 height 114
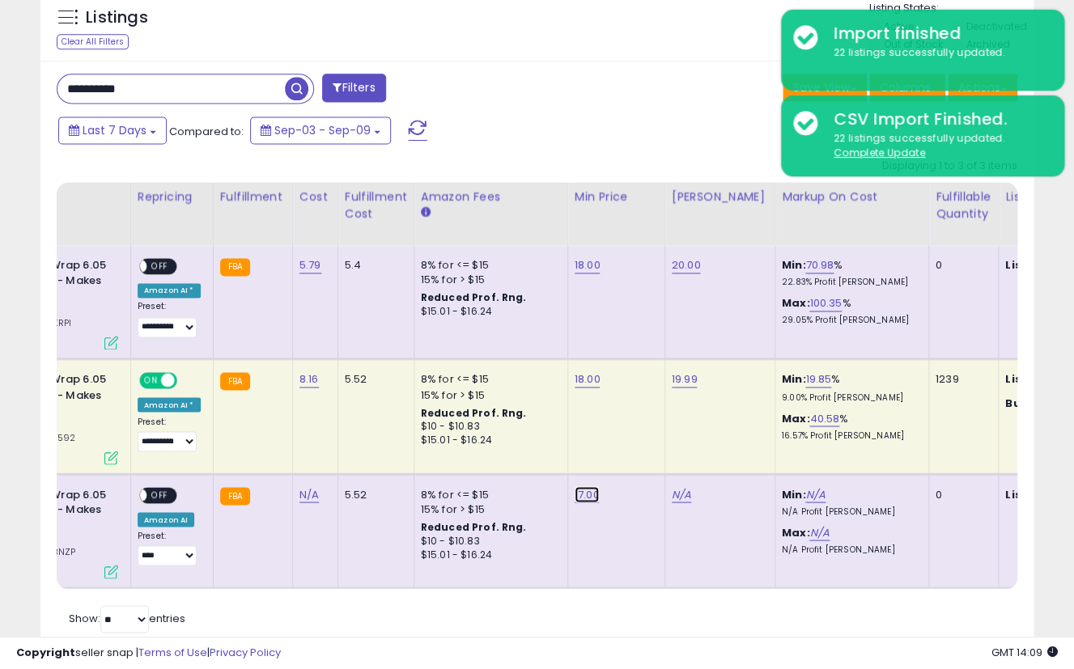
click at [574, 491] on link "17.00" at bounding box center [586, 494] width 25 height 16
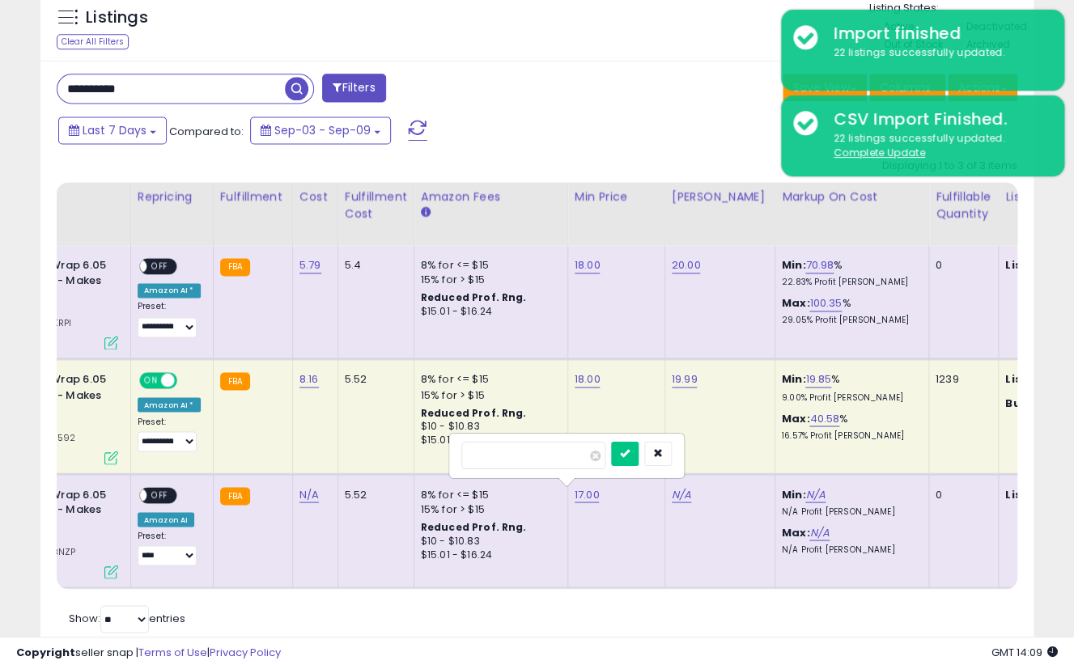
drag, startPoint x: 479, startPoint y: 460, endPoint x: 645, endPoint y: 410, distance: 173.0
click at [597, 458] on input "*****" at bounding box center [533, 456] width 144 height 28
type input "**"
click button "submit" at bounding box center [625, 454] width 28 height 24
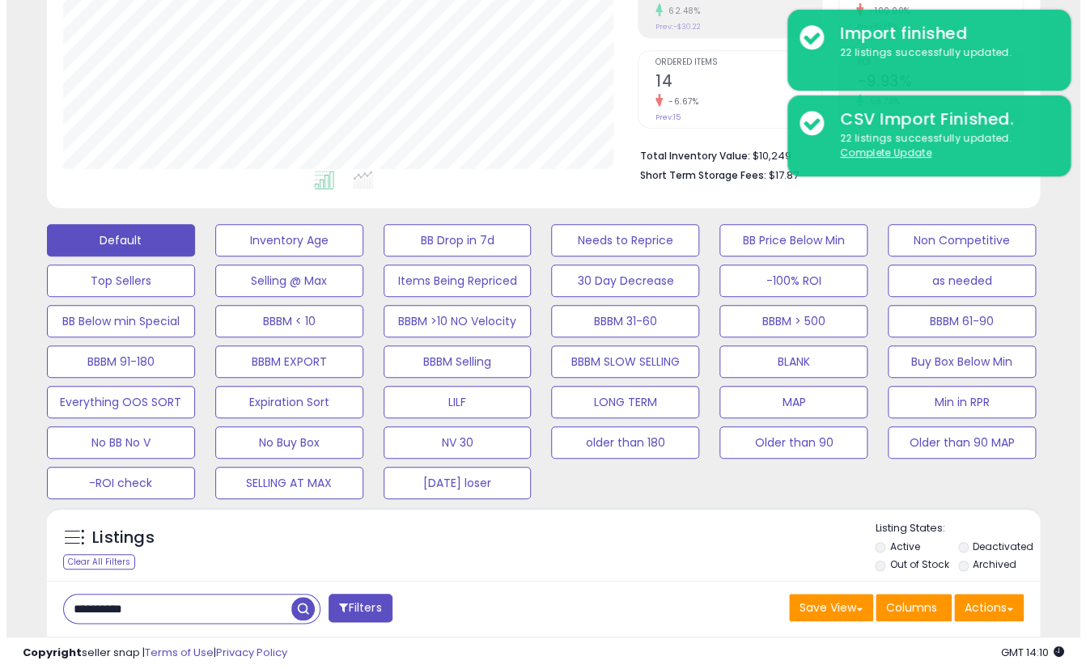
scroll to position [266, 0]
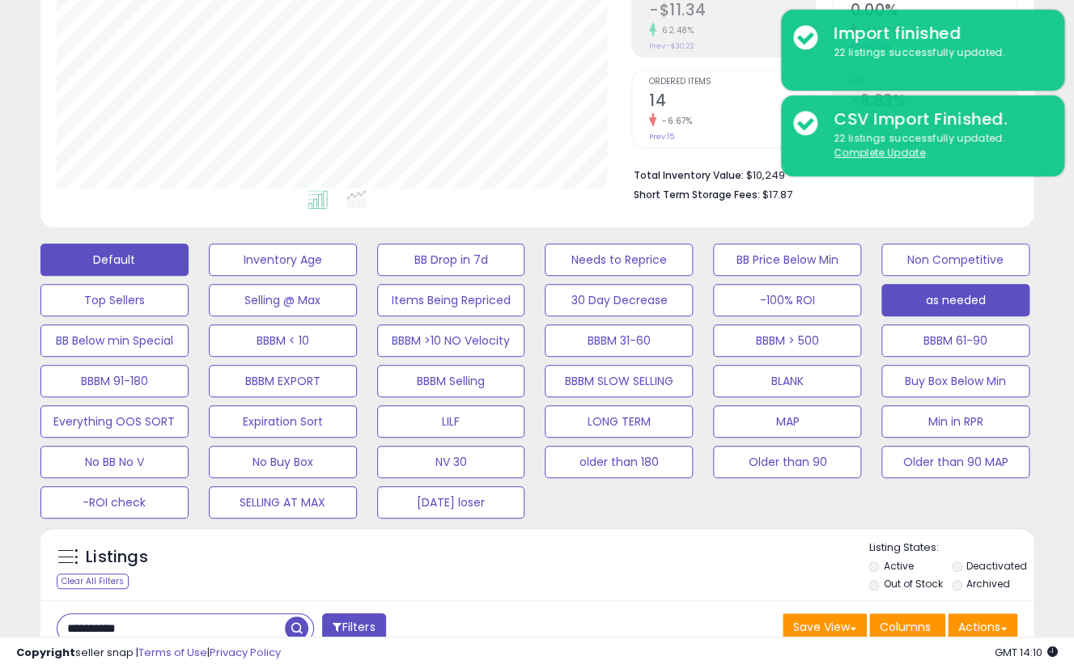
click at [977, 301] on button "as needed" at bounding box center [955, 300] width 148 height 32
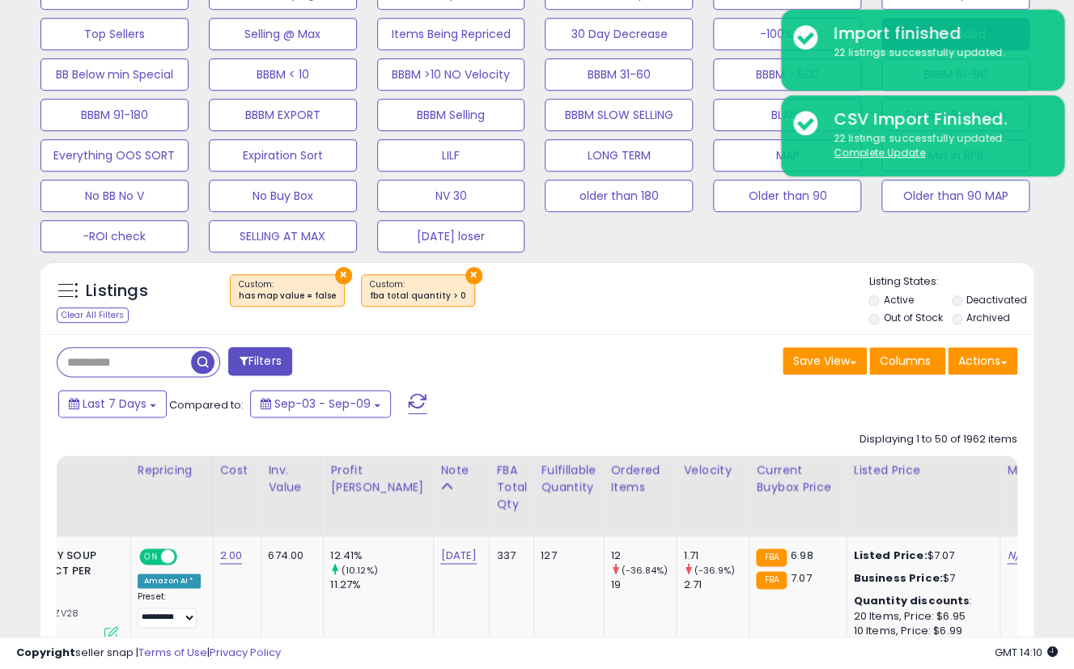
scroll to position [536, 0]
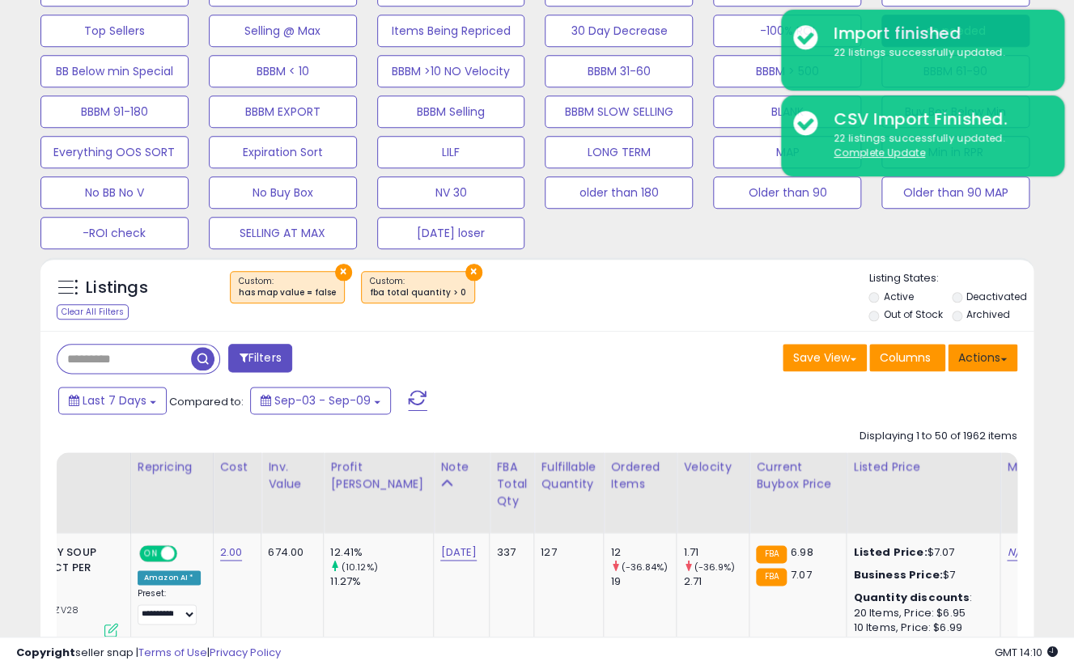
click at [986, 357] on button "Actions" at bounding box center [982, 358] width 70 height 28
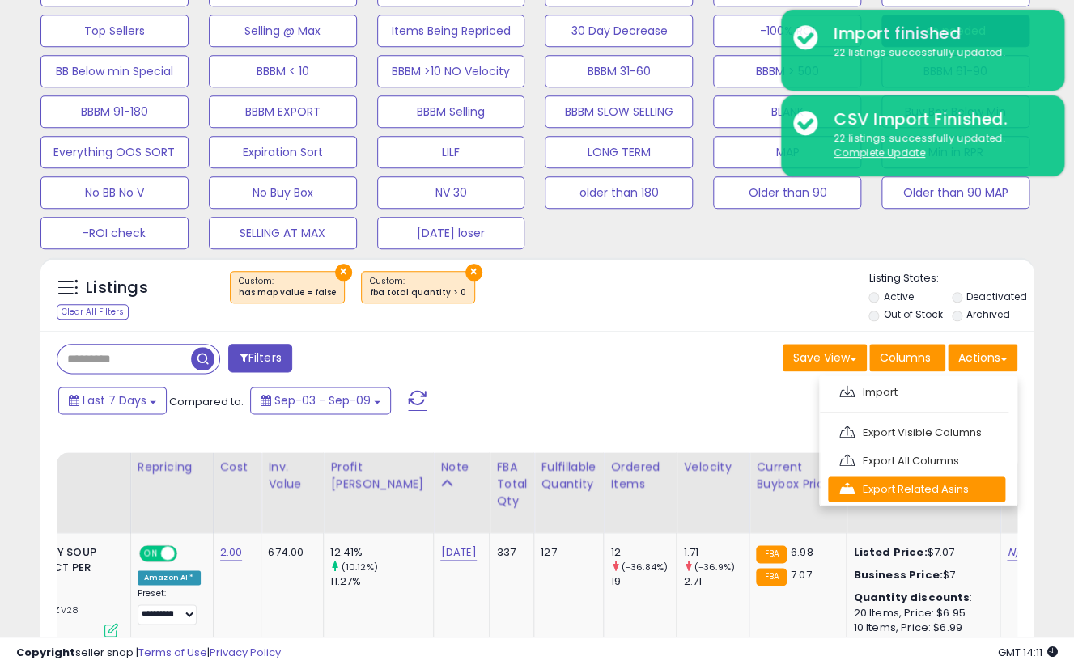
click at [927, 490] on link "Export Related Asins" at bounding box center [916, 489] width 177 height 25
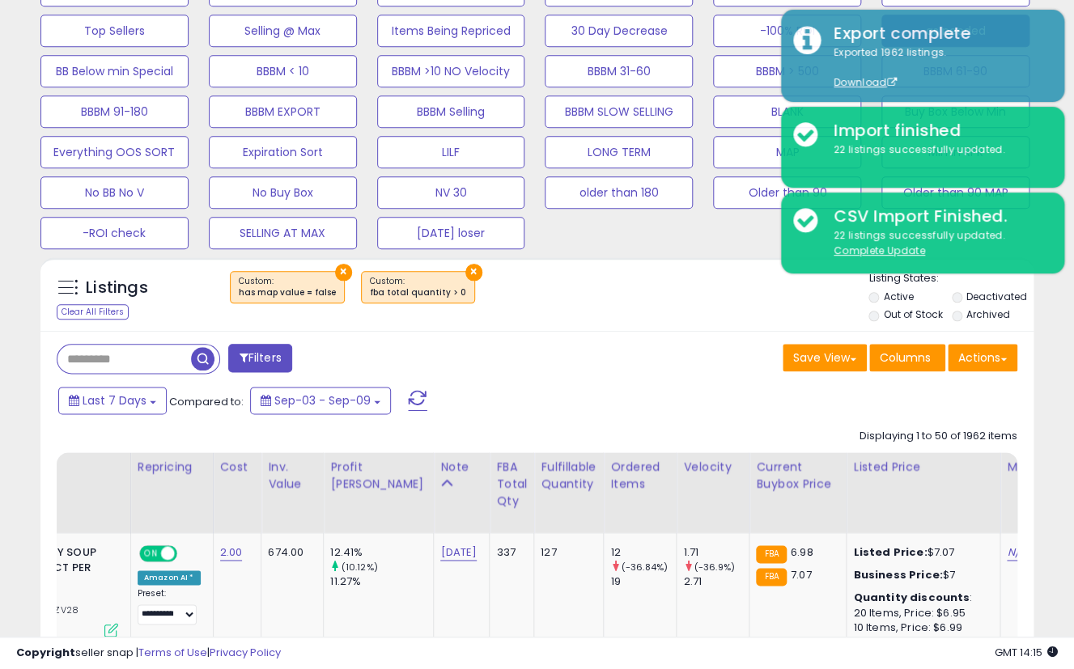
drag, startPoint x: 610, startPoint y: 651, endPoint x: 616, endPoint y: 625, distance: 27.5
click at [609, 650] on div "Copyright seller snap | Terms of Use | Privacy Policy GMT 14:15 Authorization r…" at bounding box center [537, 653] width 1074 height 32
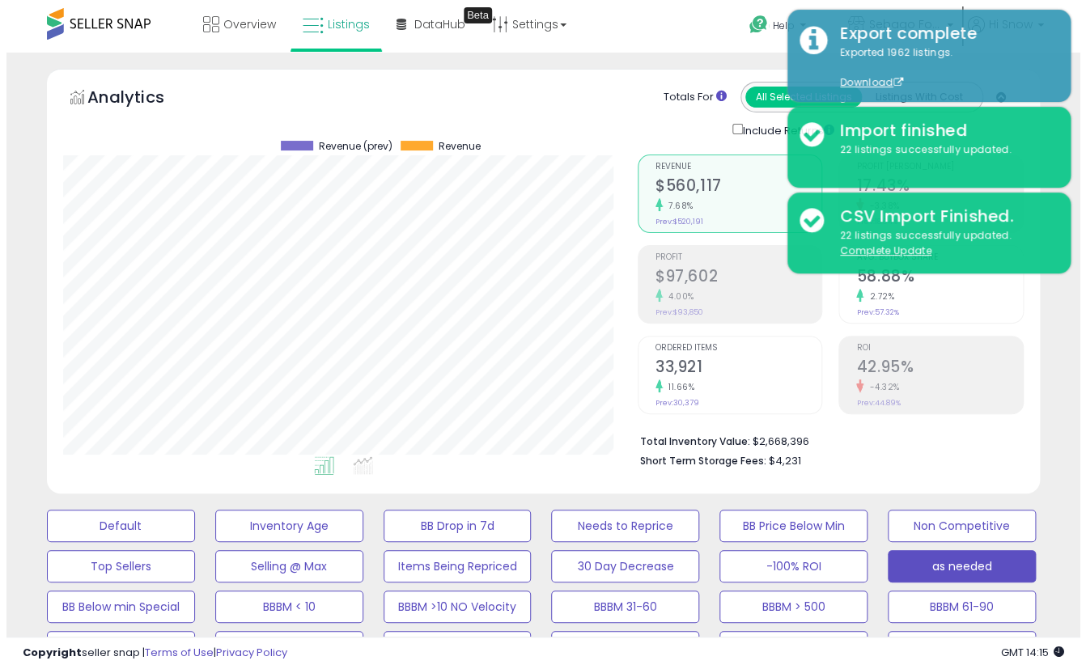
scroll to position [269, 0]
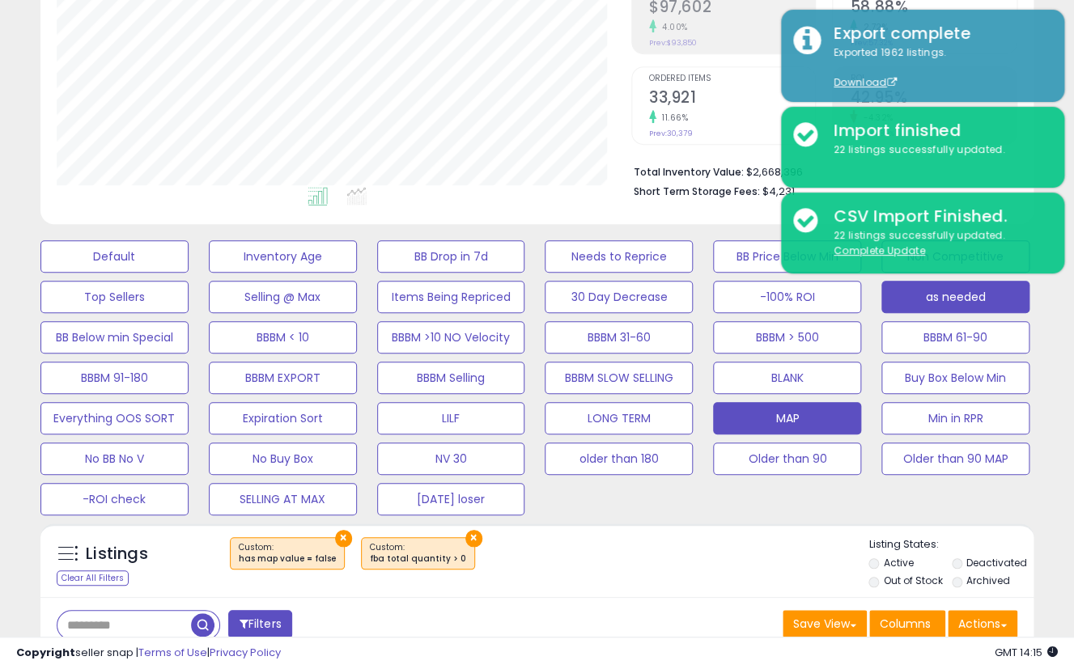
click at [804, 417] on button "MAP" at bounding box center [787, 418] width 148 height 32
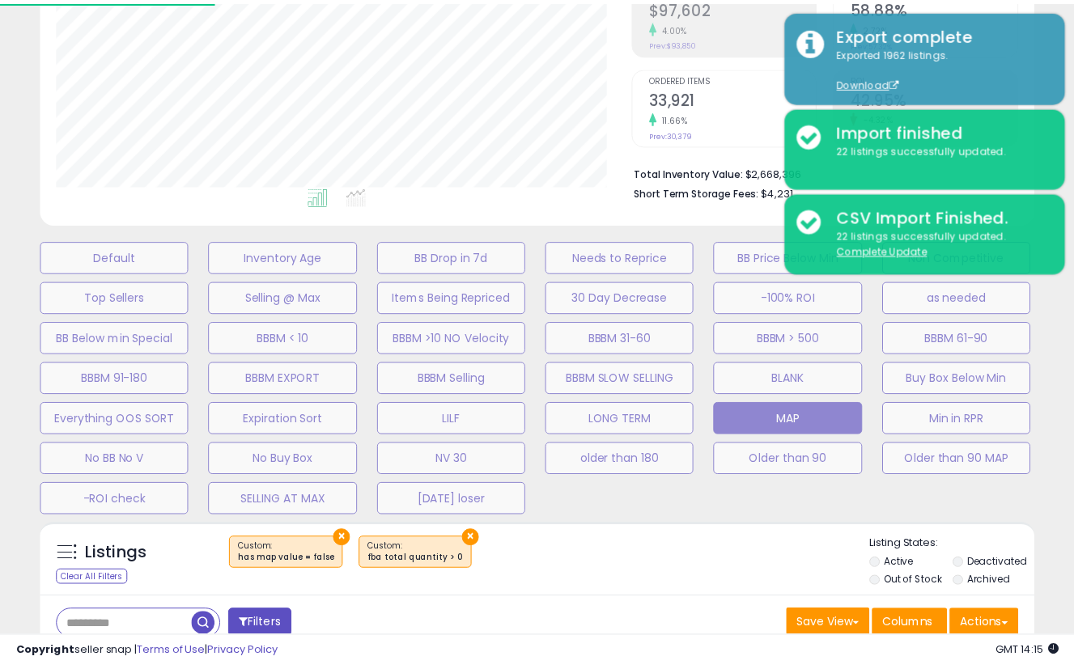
scroll to position [332, 581]
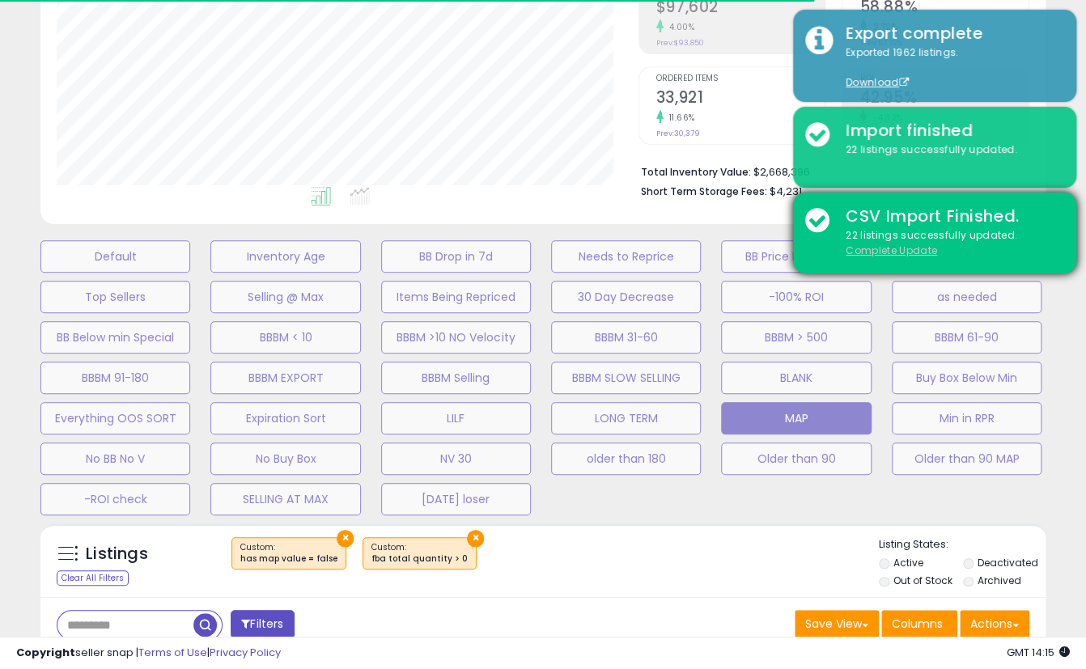
click at [894, 249] on u "Complete Update" at bounding box center [890, 251] width 91 height 14
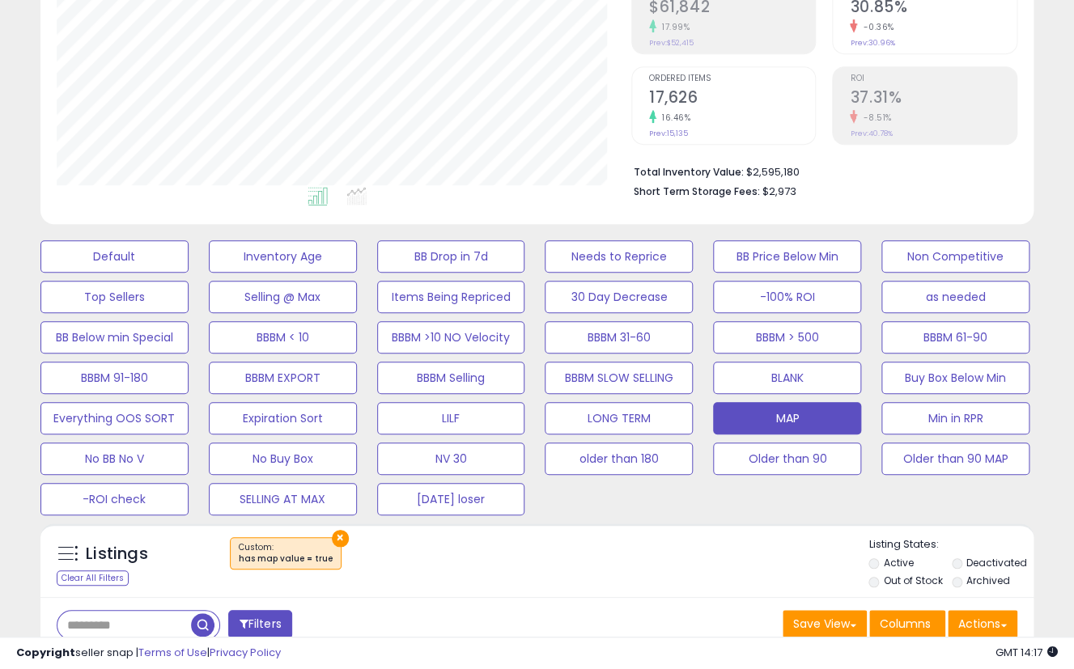
scroll to position [539, 0]
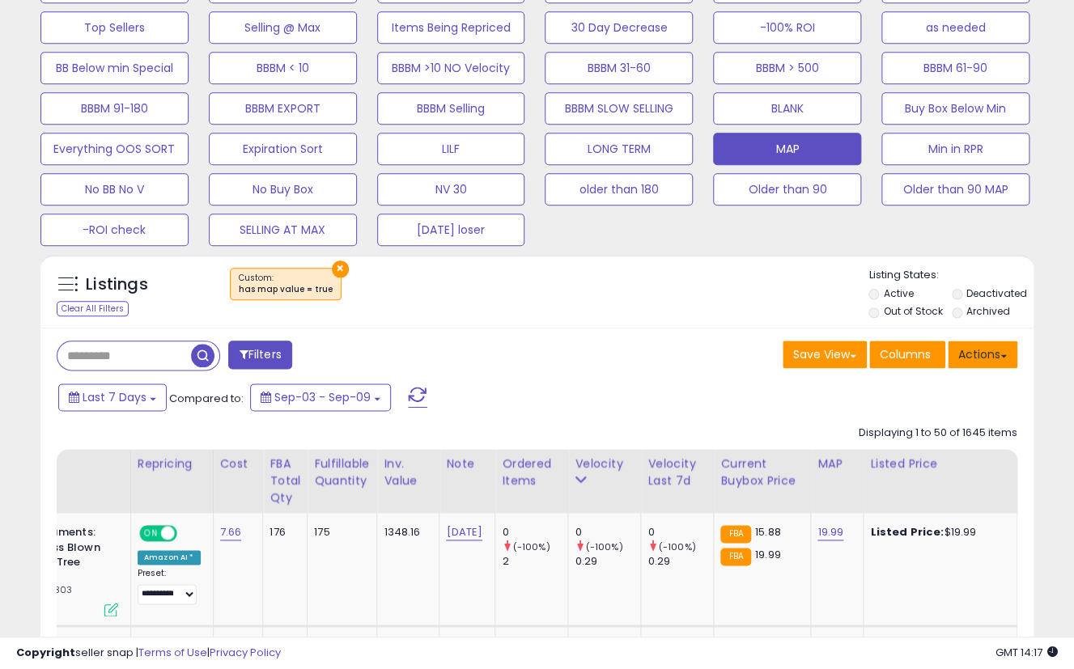
click at [1001, 361] on button "Actions" at bounding box center [982, 355] width 70 height 28
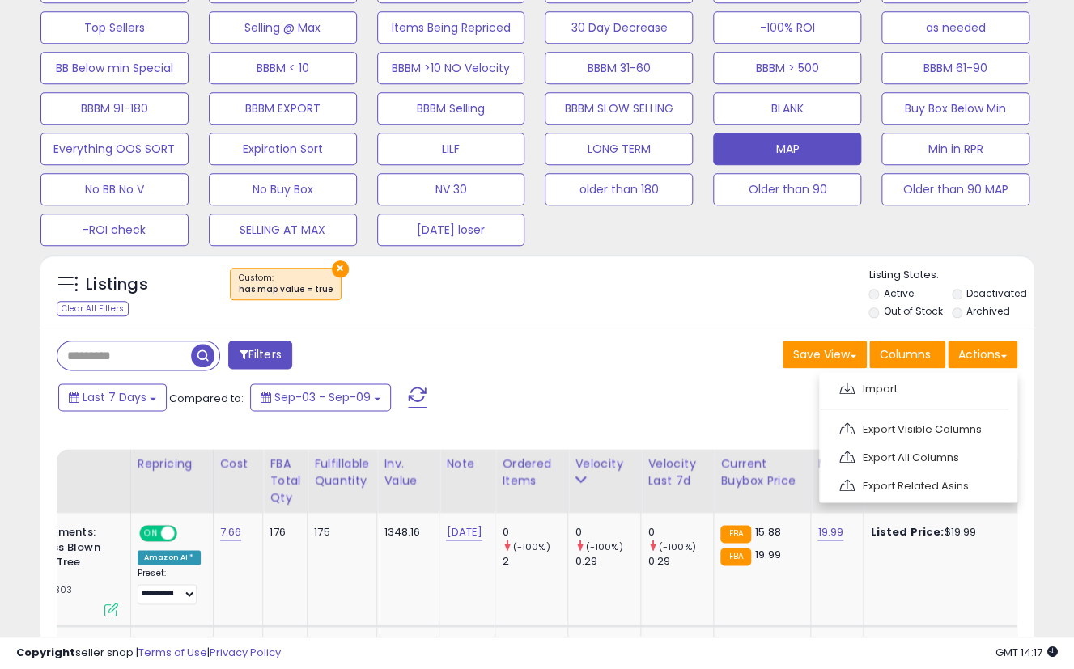
click at [955, 434] on link "Export Visible Columns" at bounding box center [916, 429] width 177 height 25
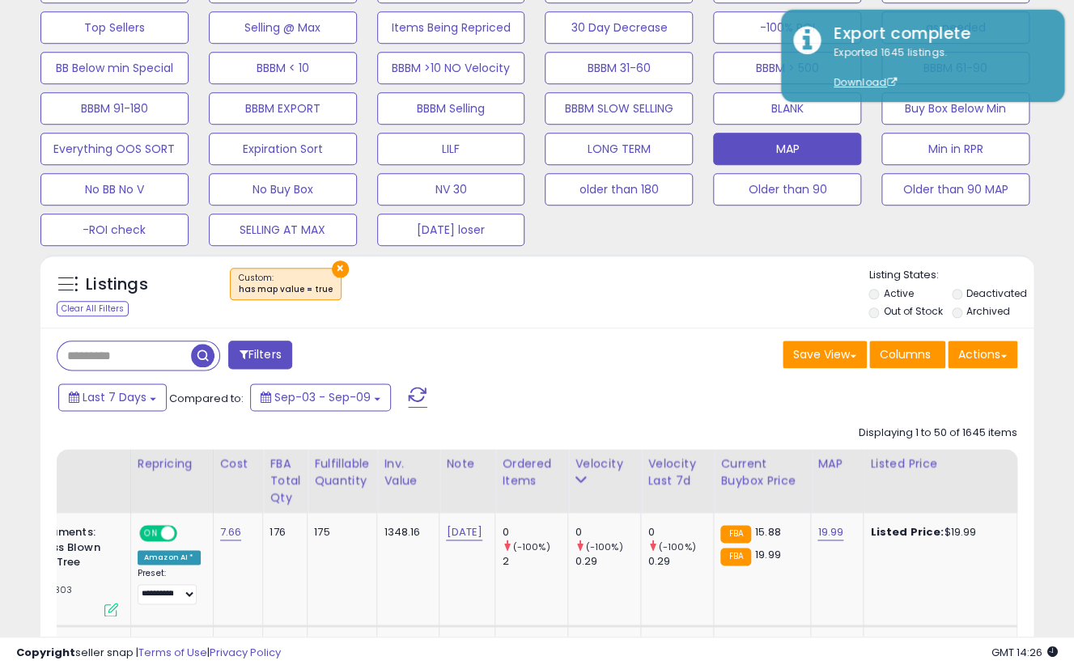
click at [680, 303] on div "×" at bounding box center [539, 290] width 659 height 45
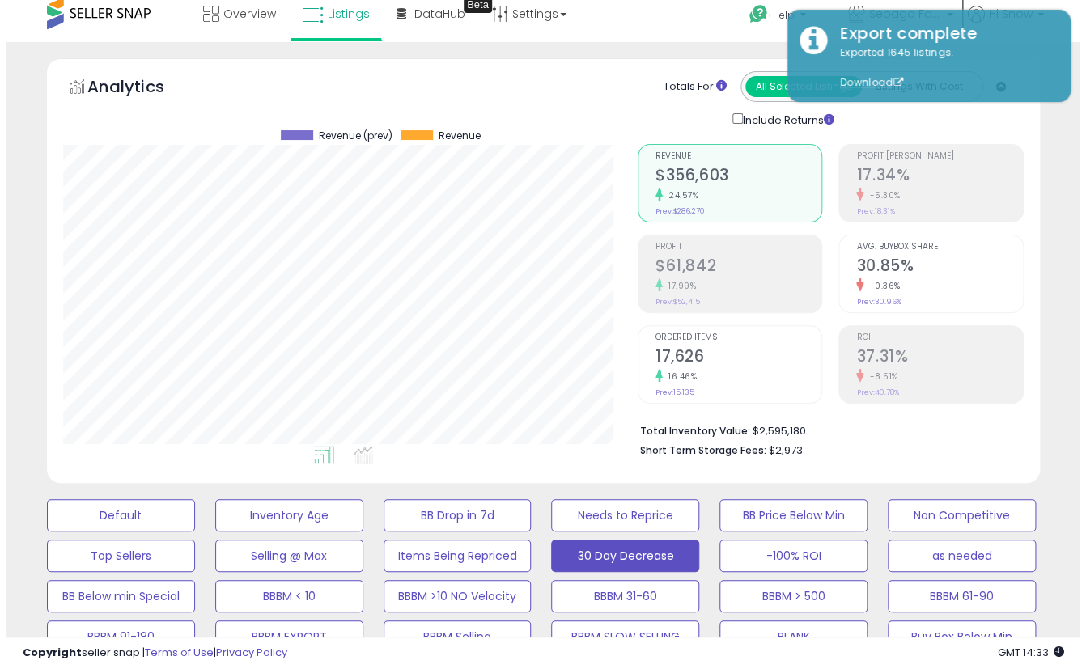
scroll to position [269, 0]
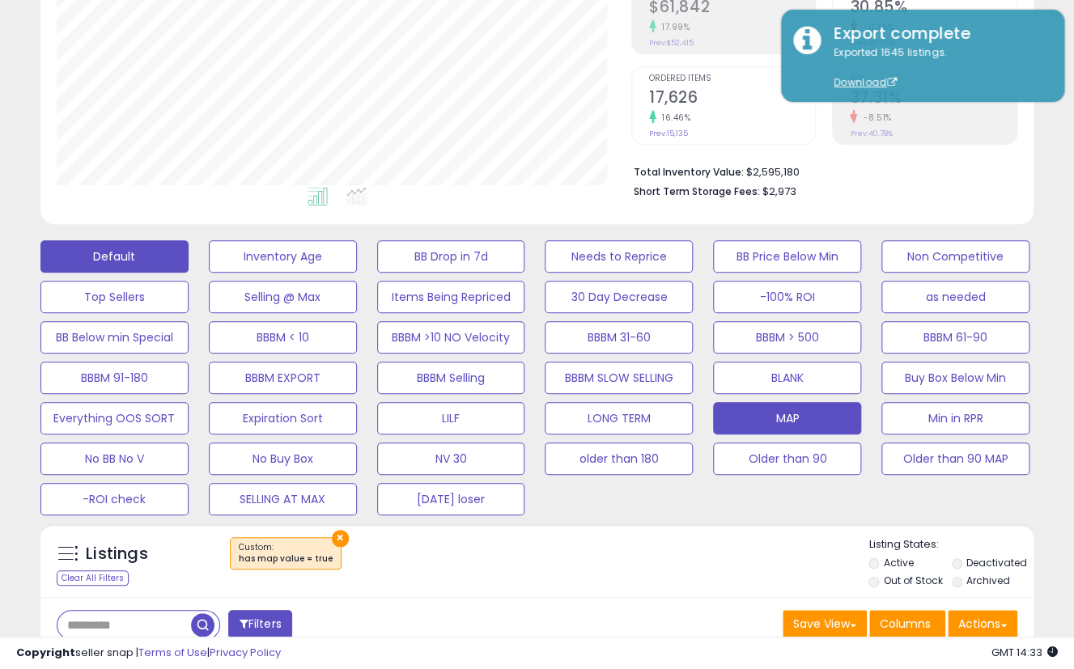
click at [138, 247] on button "Default" at bounding box center [114, 256] width 148 height 32
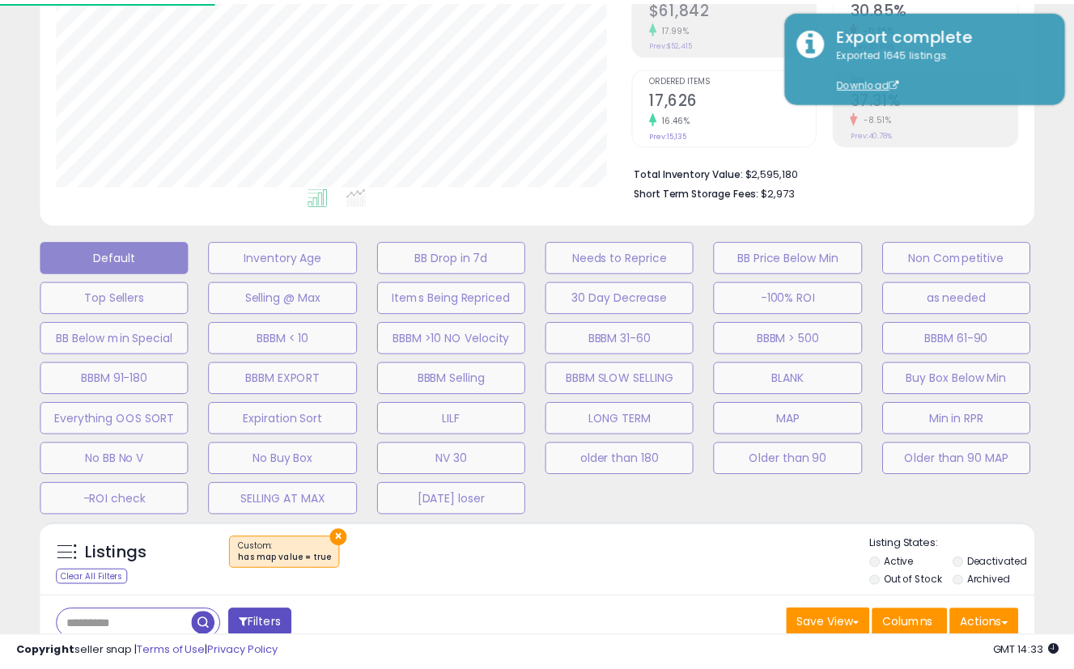
scroll to position [332, 581]
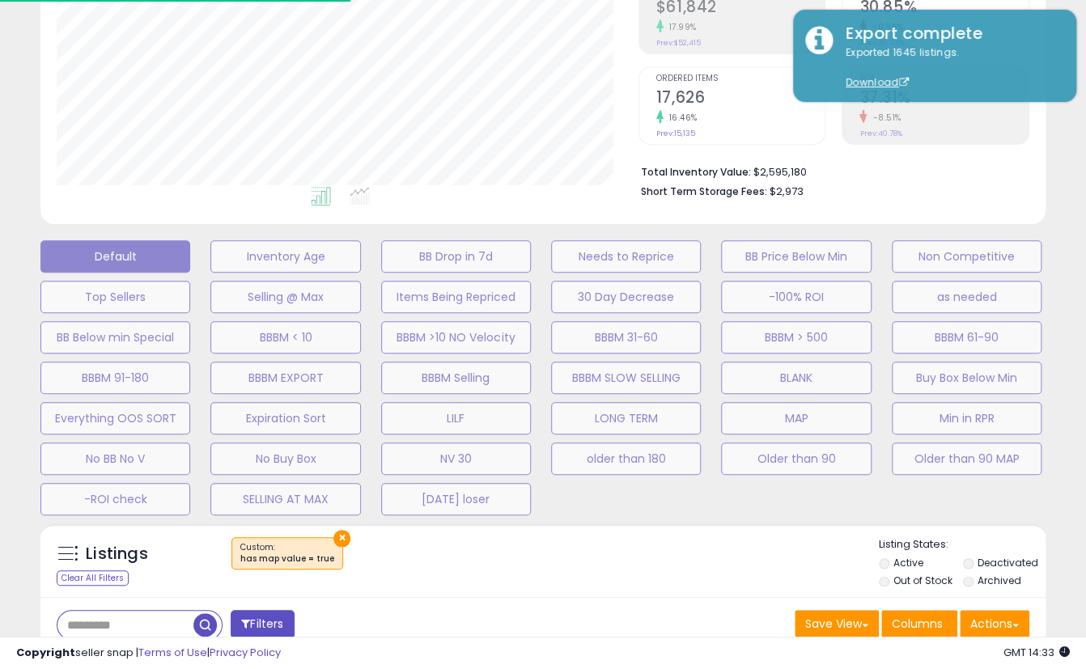
select select "**"
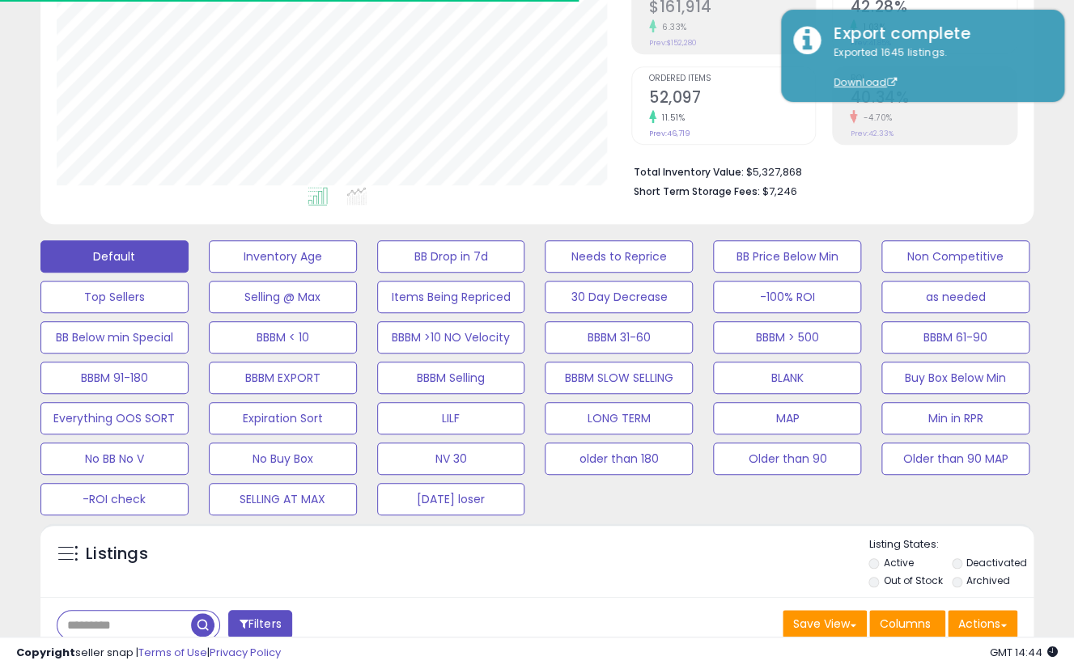
scroll to position [332, 574]
